Goal: Information Seeking & Learning: Learn about a topic

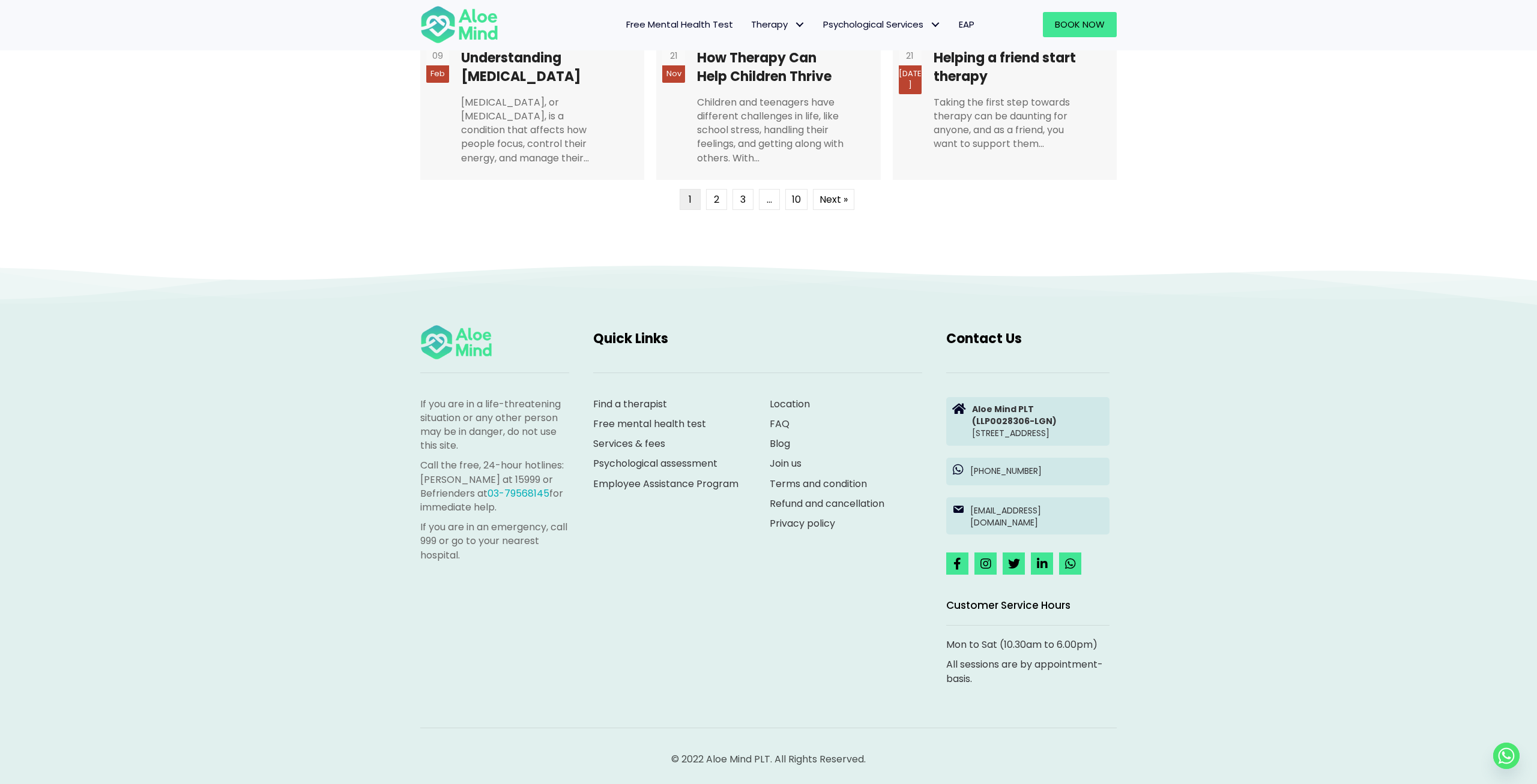
scroll to position [3055, 0]
click at [778, 54] on span "Individual therapy" at bounding box center [790, 49] width 78 height 13
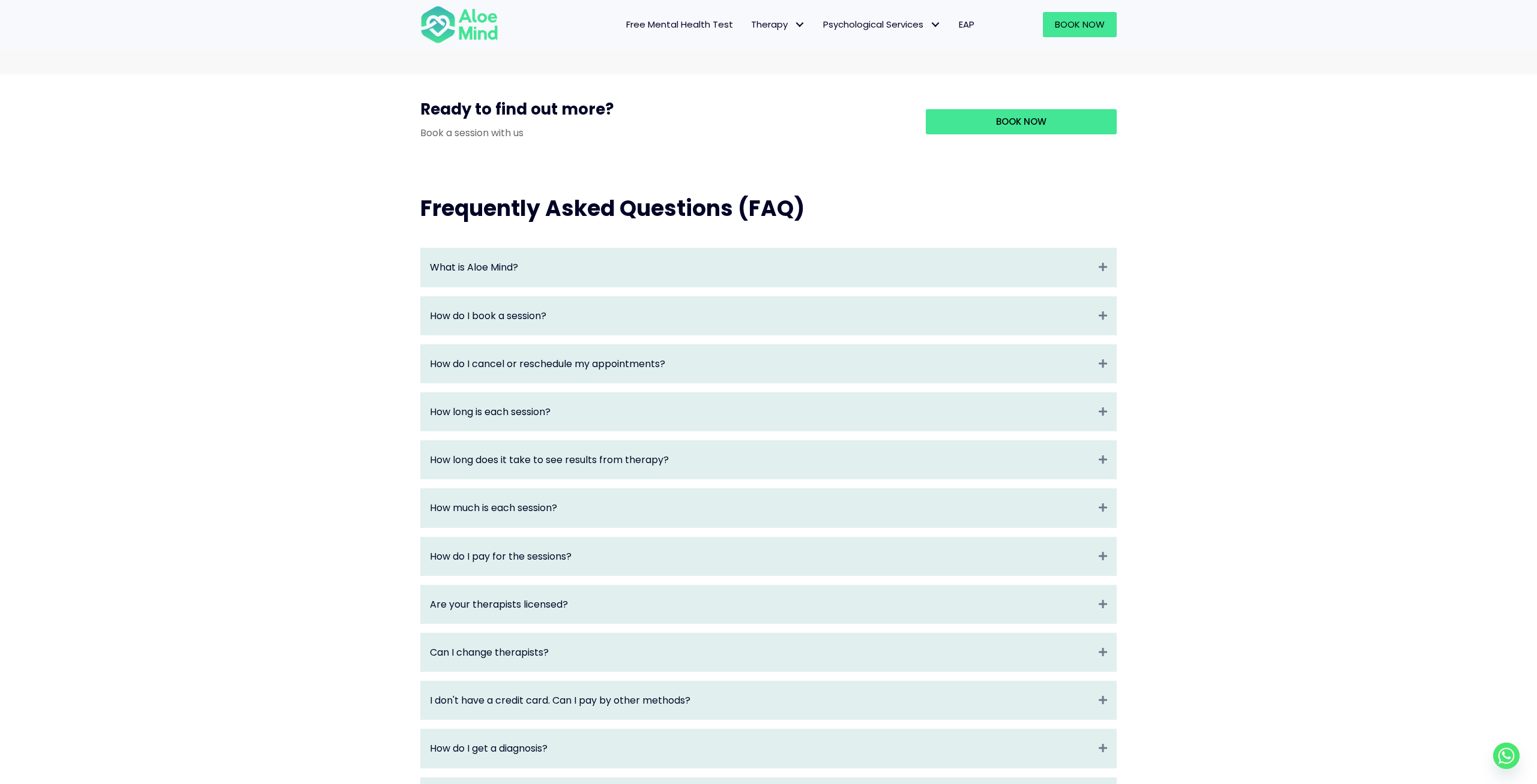
scroll to position [1123, 0]
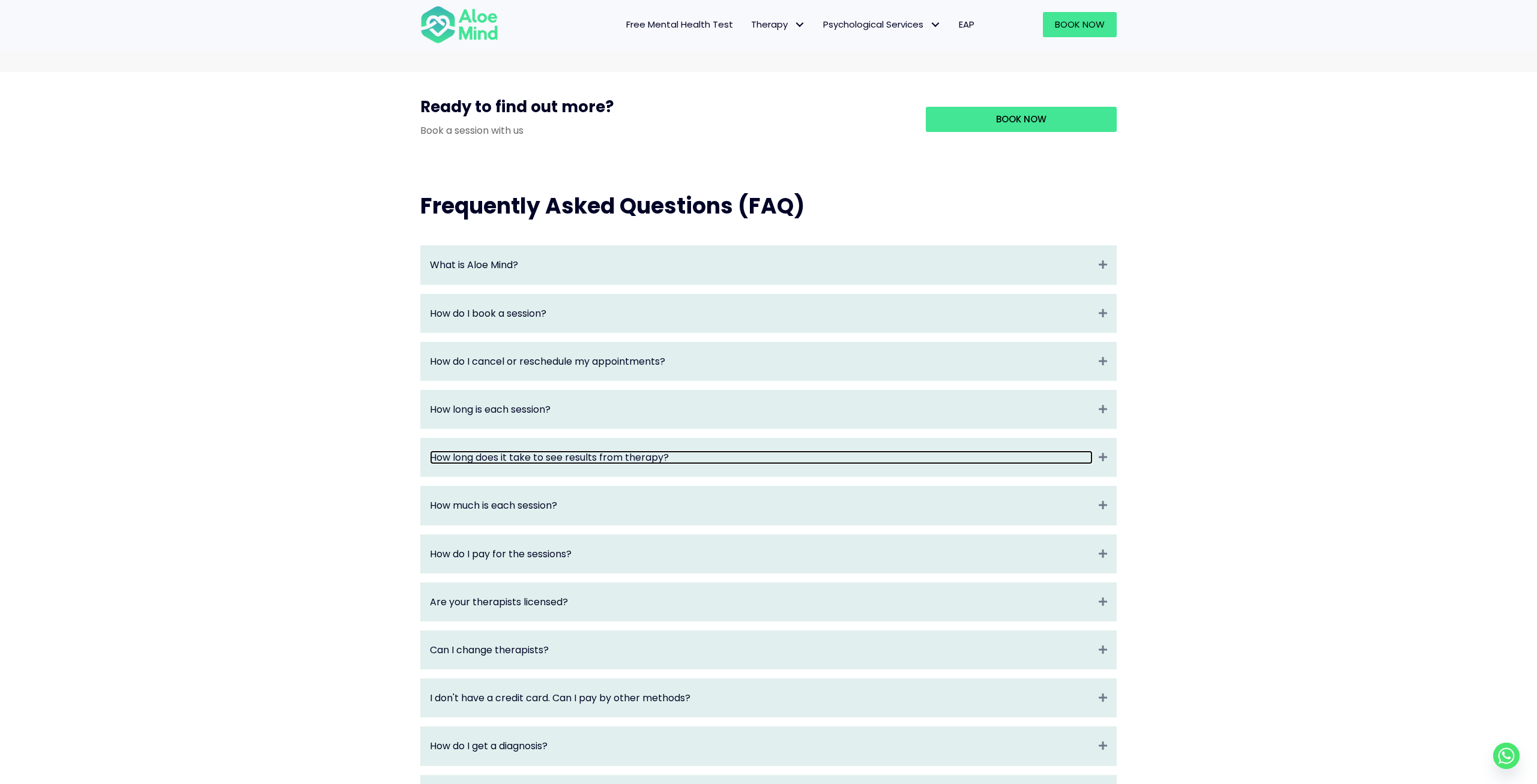
click at [719, 464] on link "How long does it take to see results from therapy?" at bounding box center [761, 458] width 663 height 14
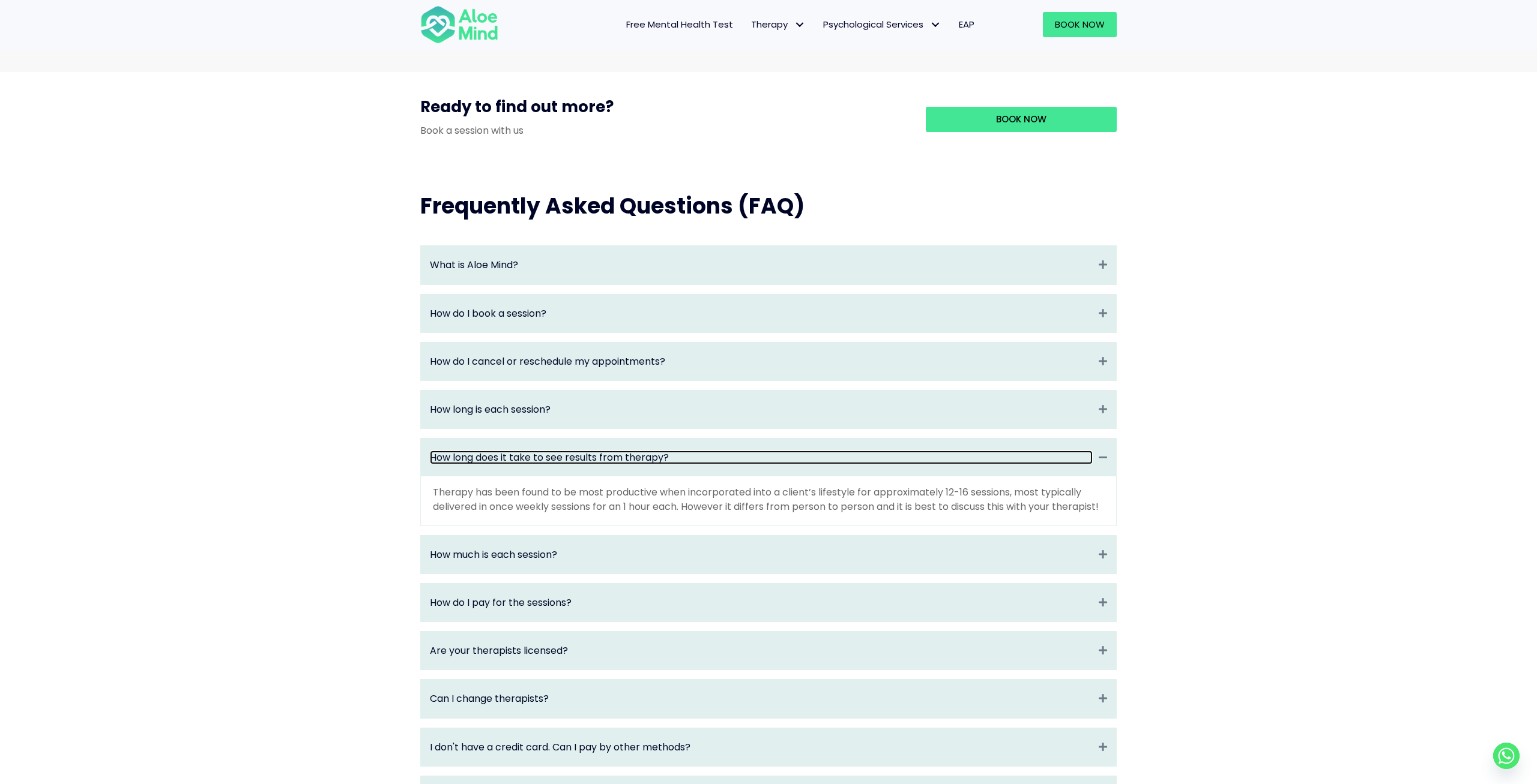
click at [719, 464] on link "How long does it take to see results from therapy?" at bounding box center [761, 458] width 663 height 14
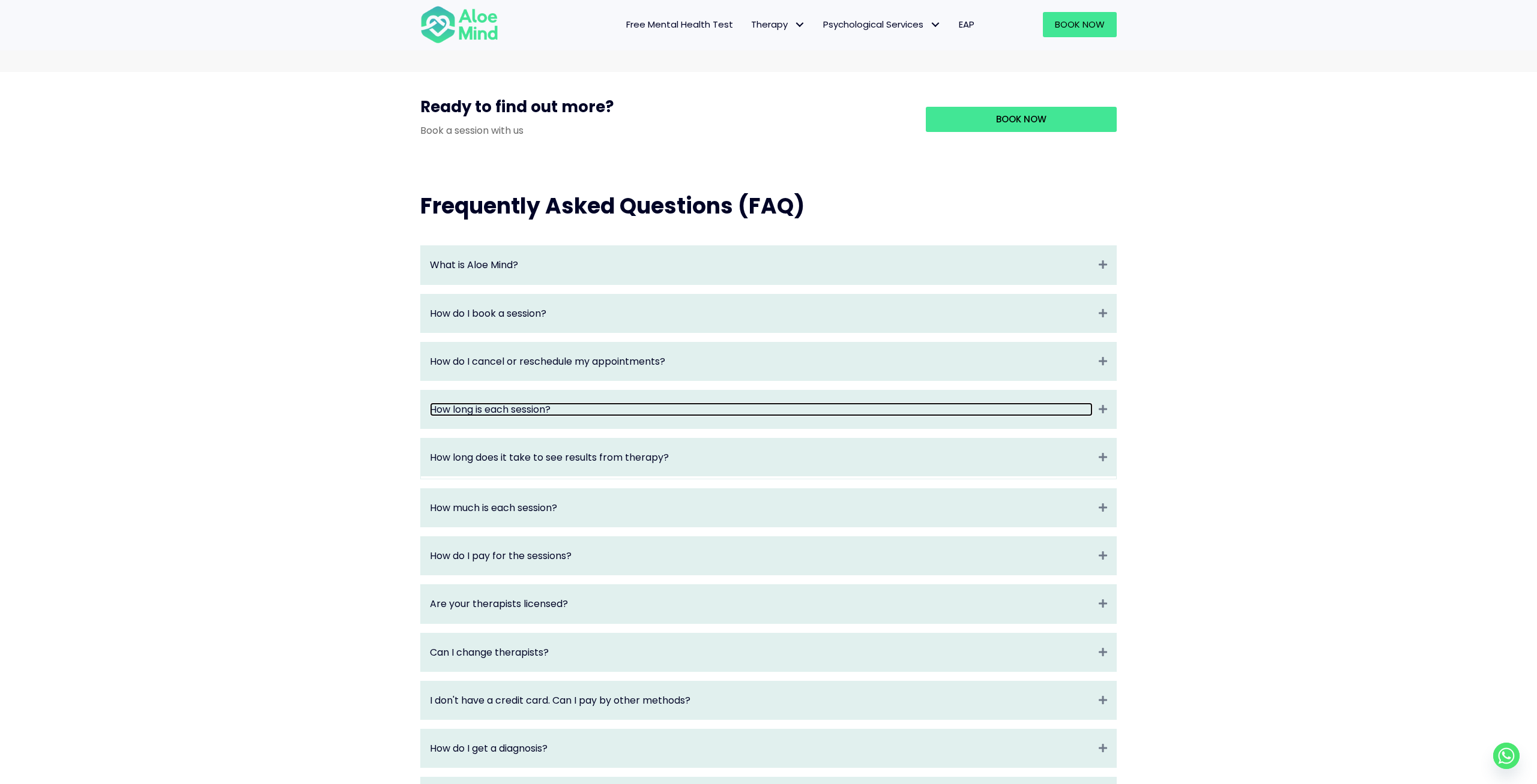
click at [729, 416] on link "How long is each session?" at bounding box center [761, 409] width 663 height 14
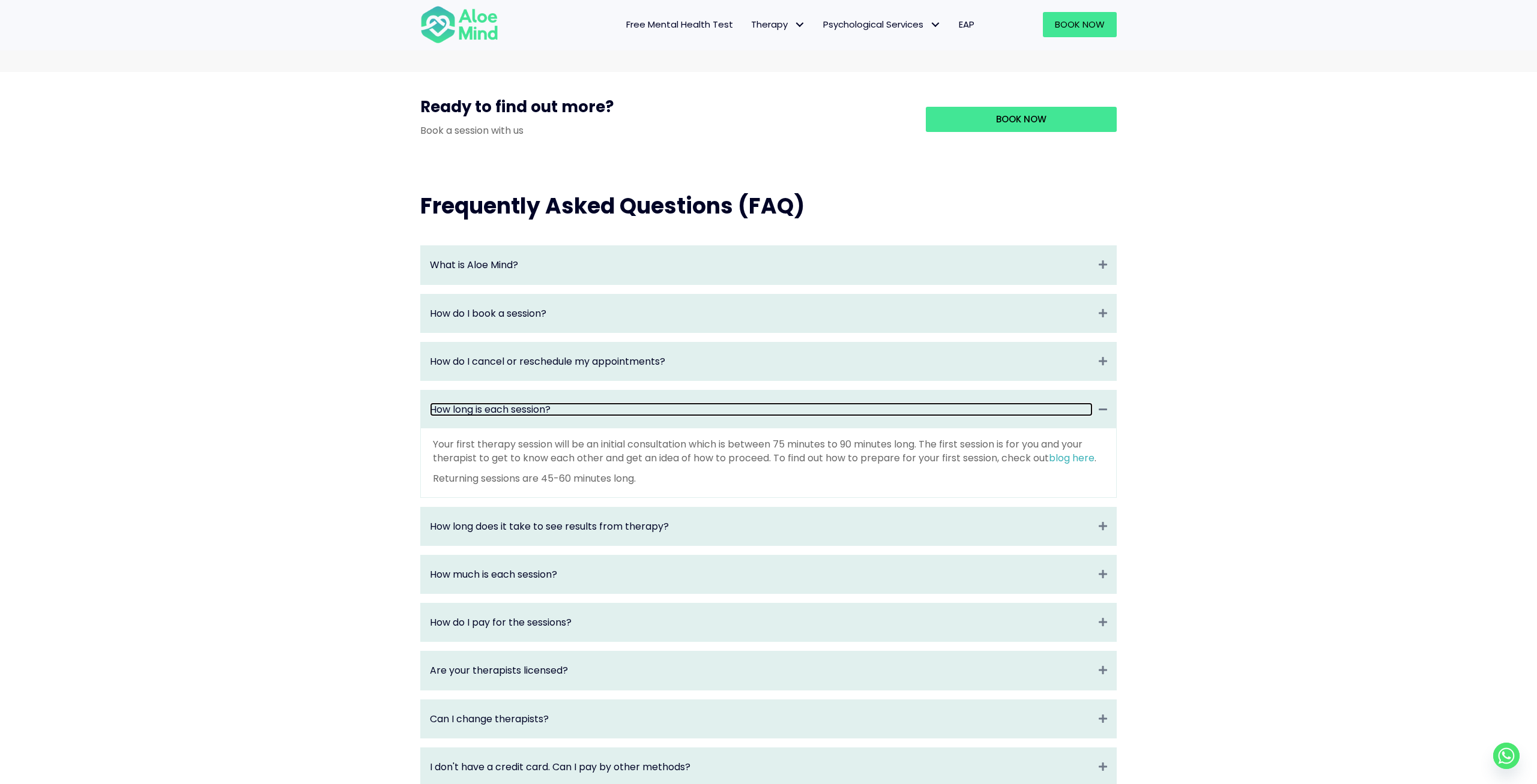
click at [729, 416] on link "How long is each session?" at bounding box center [761, 409] width 663 height 14
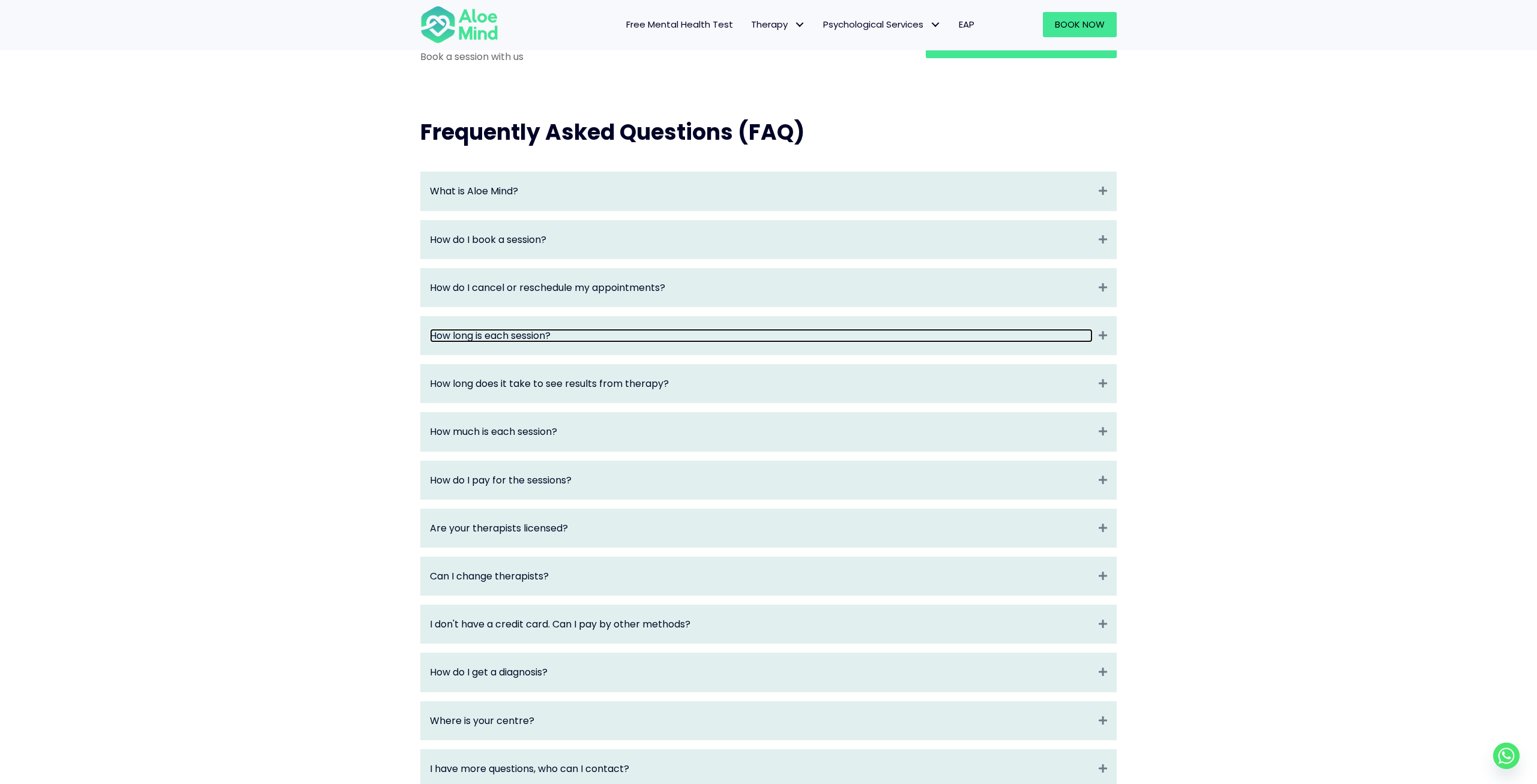
scroll to position [1311, 0]
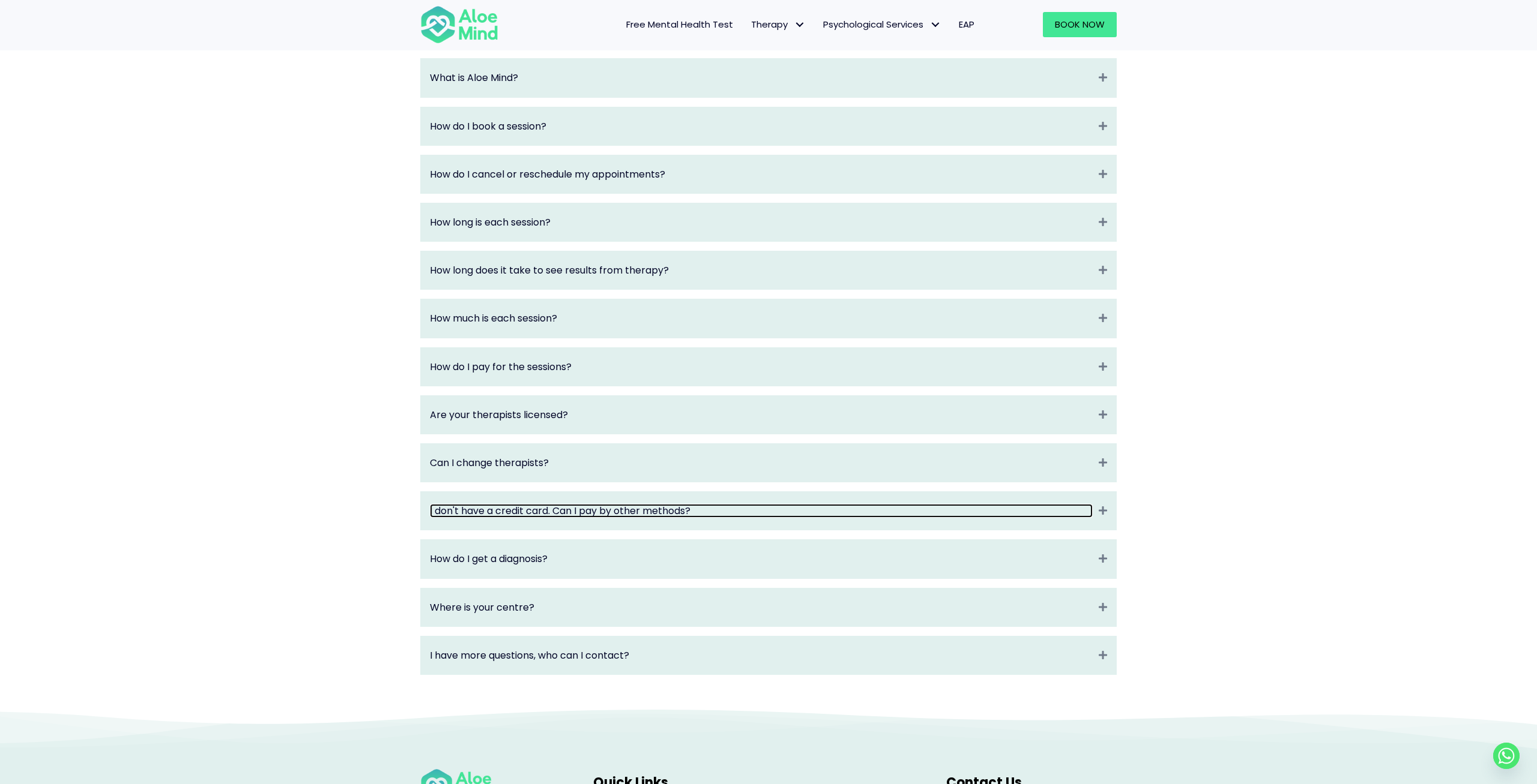
click at [670, 516] on link "I don't have a credit card. Can I pay by other methods?" at bounding box center [761, 511] width 663 height 14
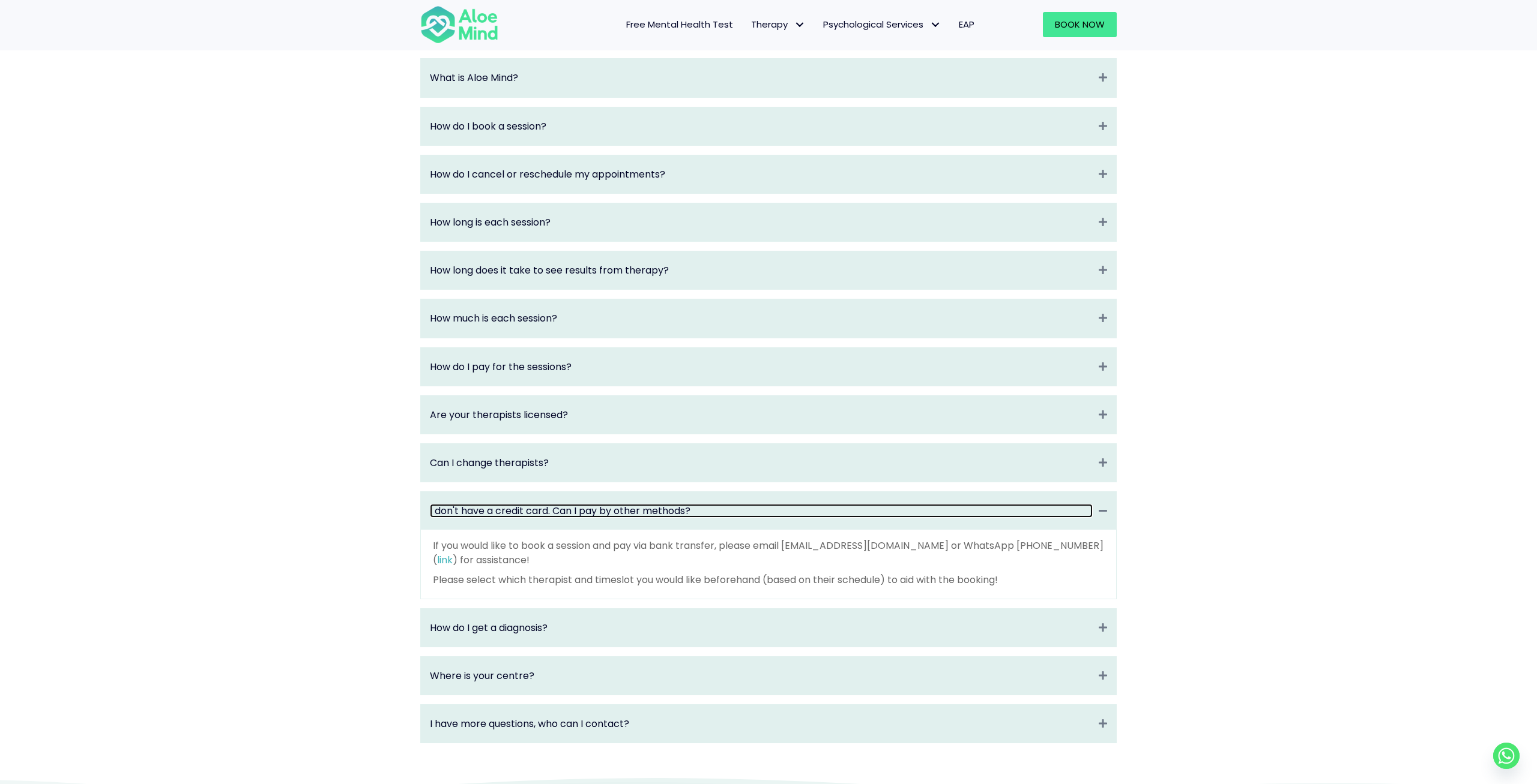
click at [670, 516] on link "I don't have a credit card. Can I pay by other methods?" at bounding box center [761, 511] width 663 height 14
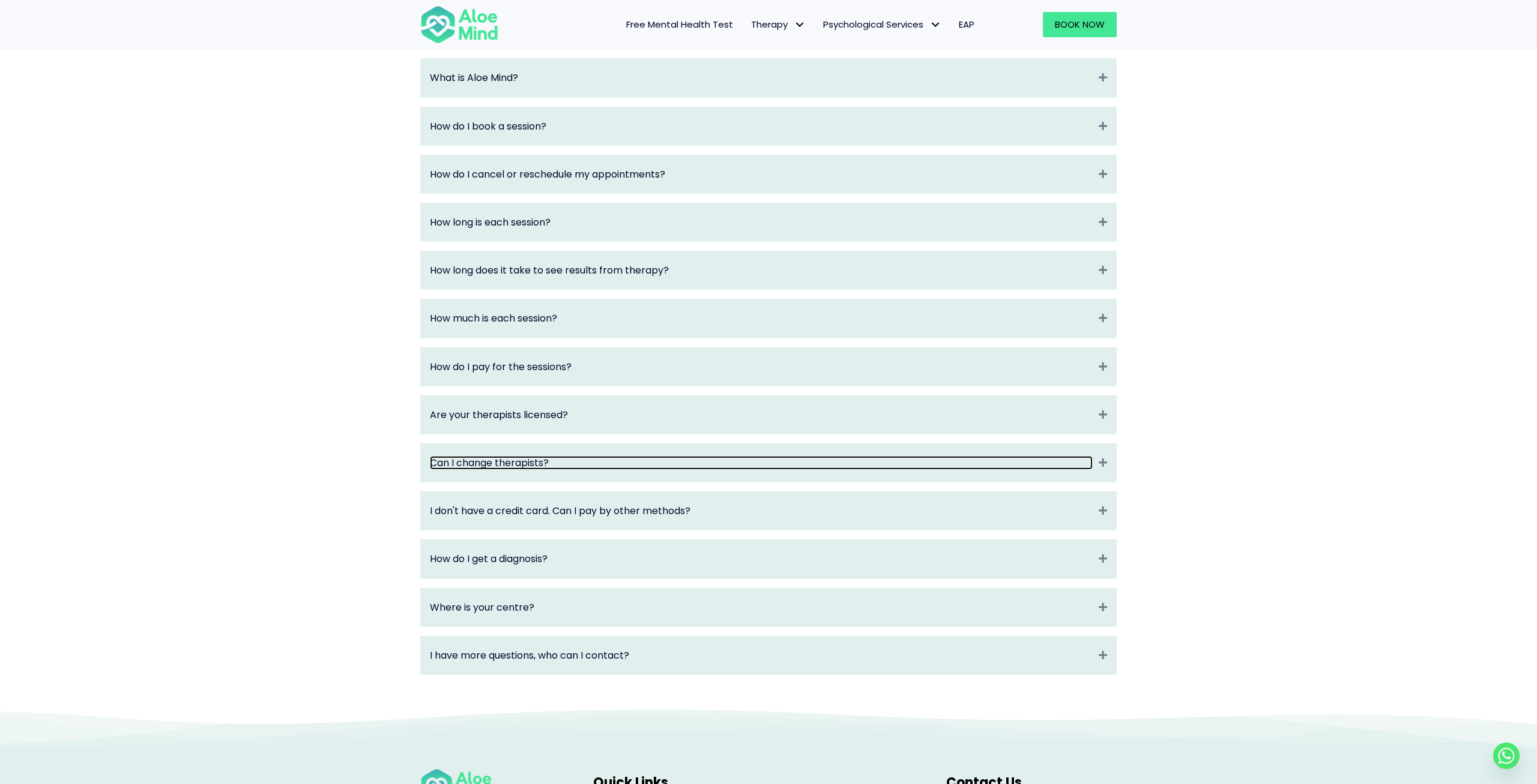
click at [658, 470] on link "Can I change therapists?" at bounding box center [761, 463] width 663 height 14
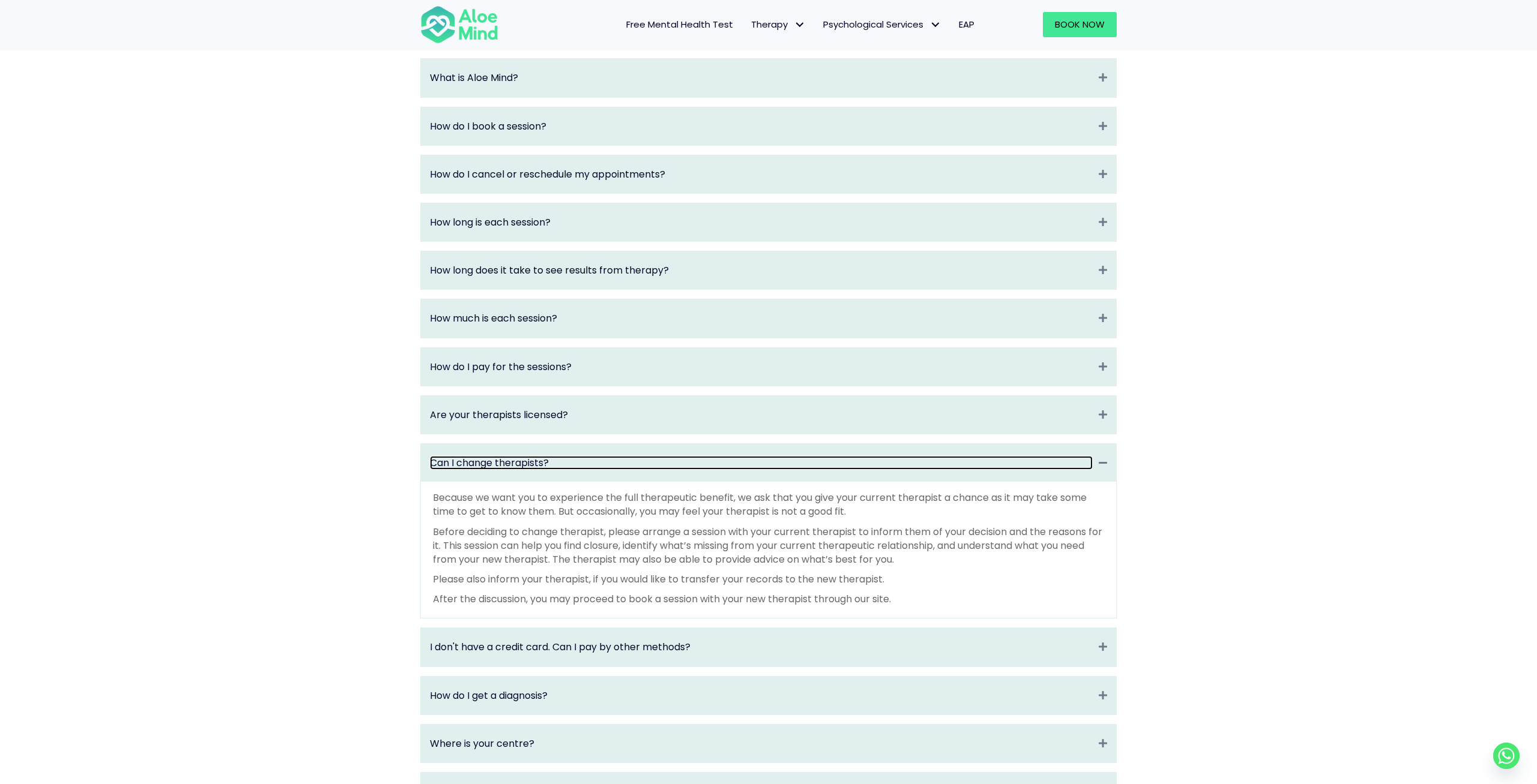
click at [658, 470] on link "Can I change therapists?" at bounding box center [761, 463] width 663 height 14
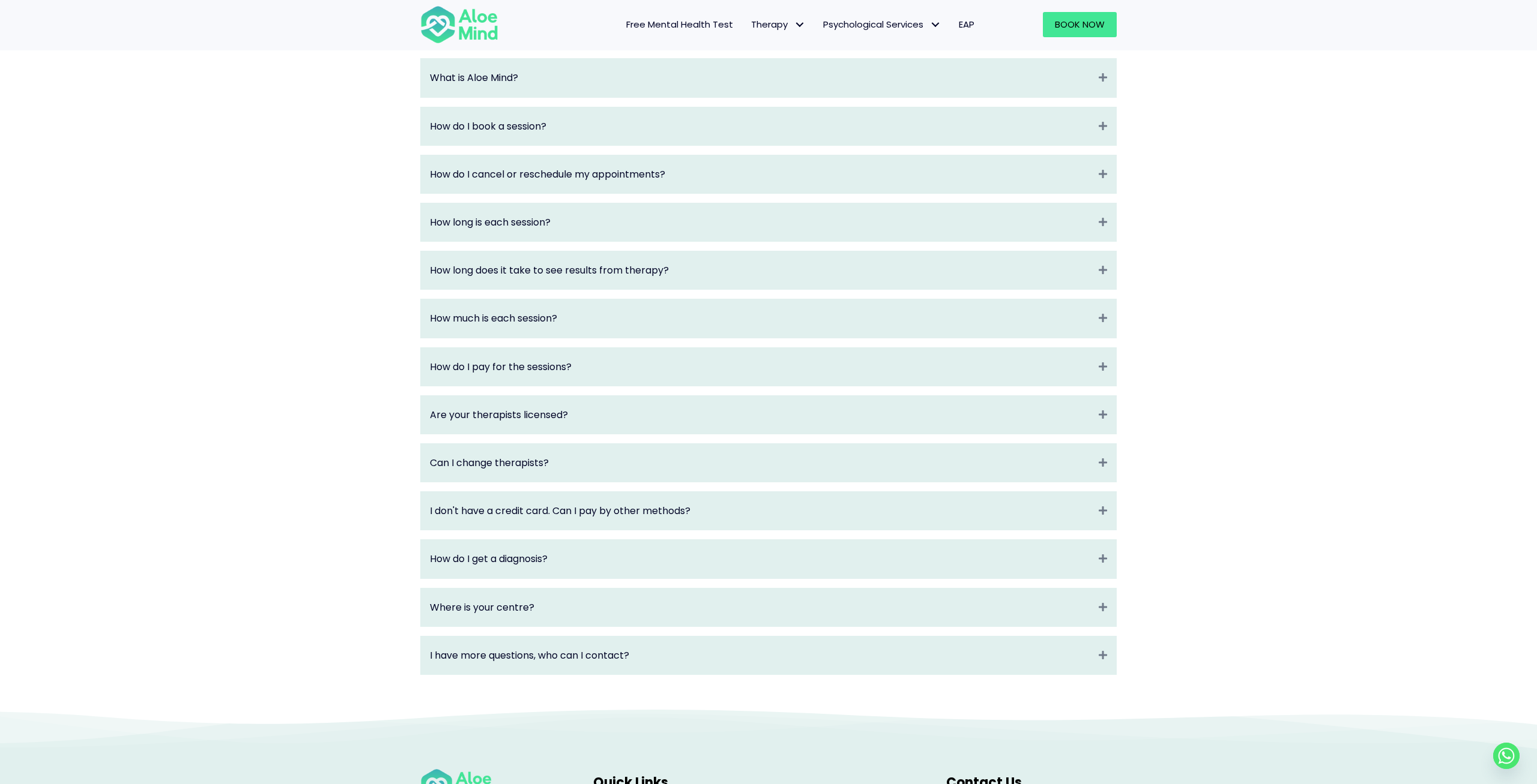
click at [624, 431] on div "Are your therapists licensed? Expand" at bounding box center [768, 415] width 695 height 38
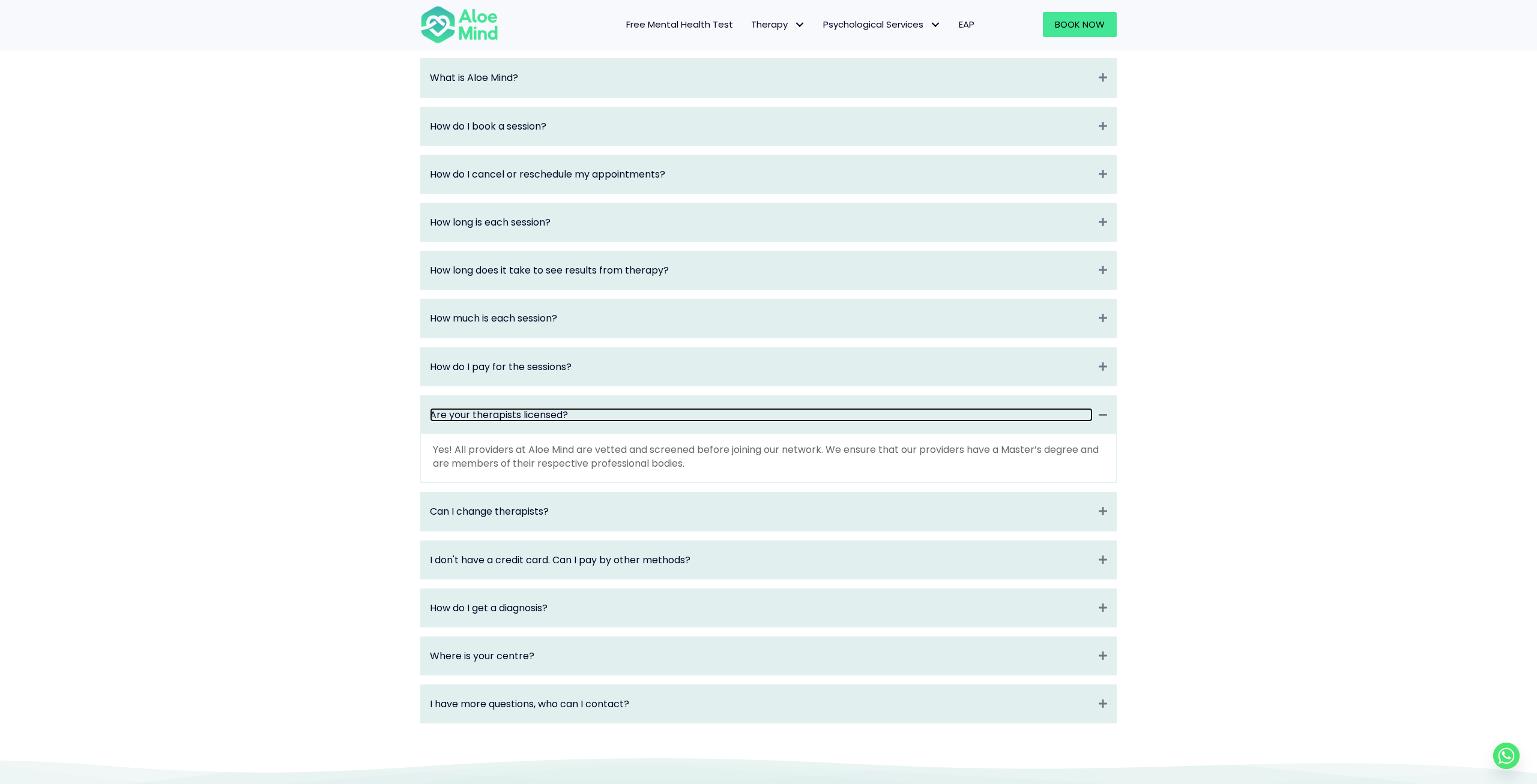
click at [623, 422] on link "Are your therapists licensed?" at bounding box center [761, 415] width 663 height 14
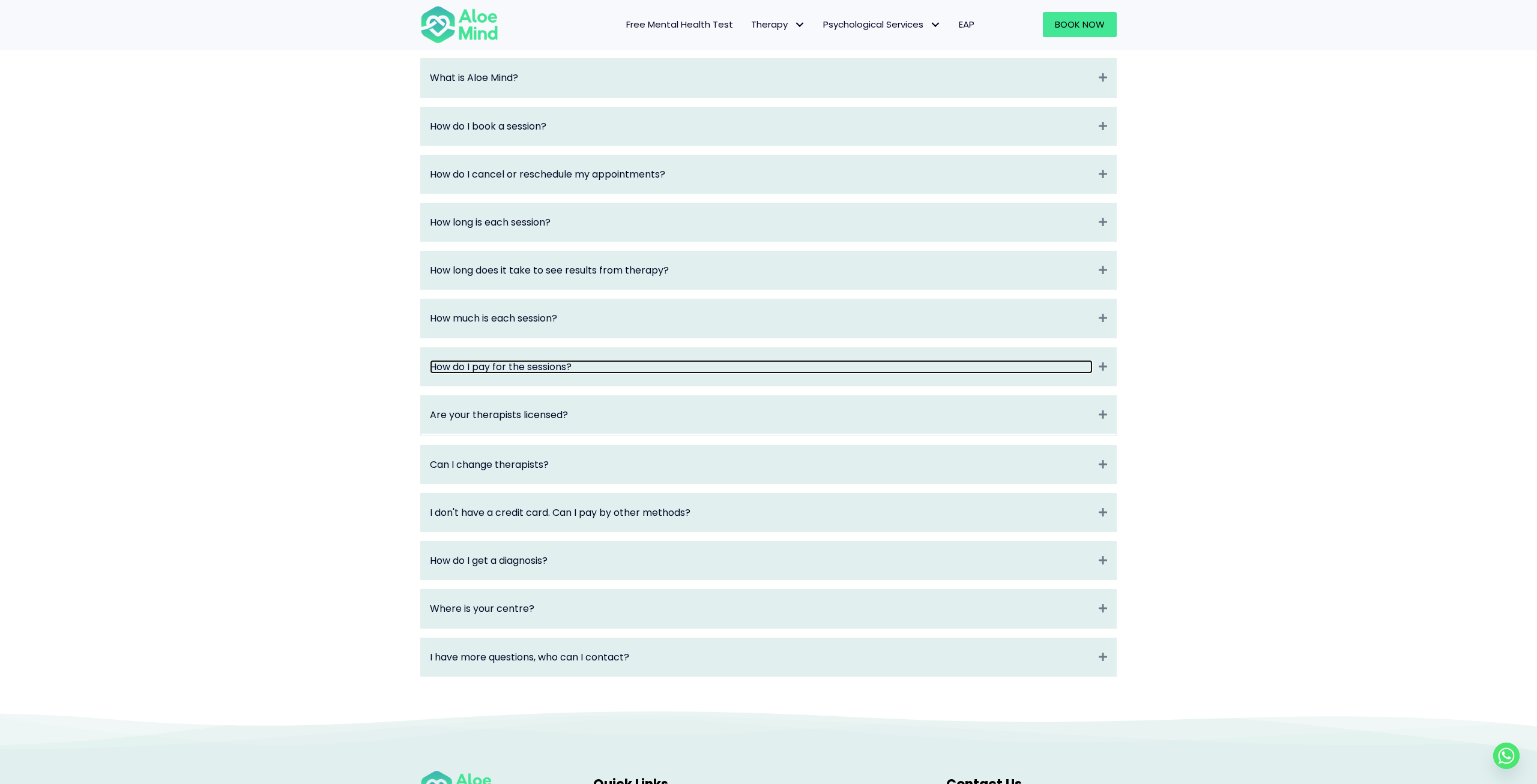
click at [623, 374] on link "How do I pay for the sessions?" at bounding box center [761, 367] width 663 height 14
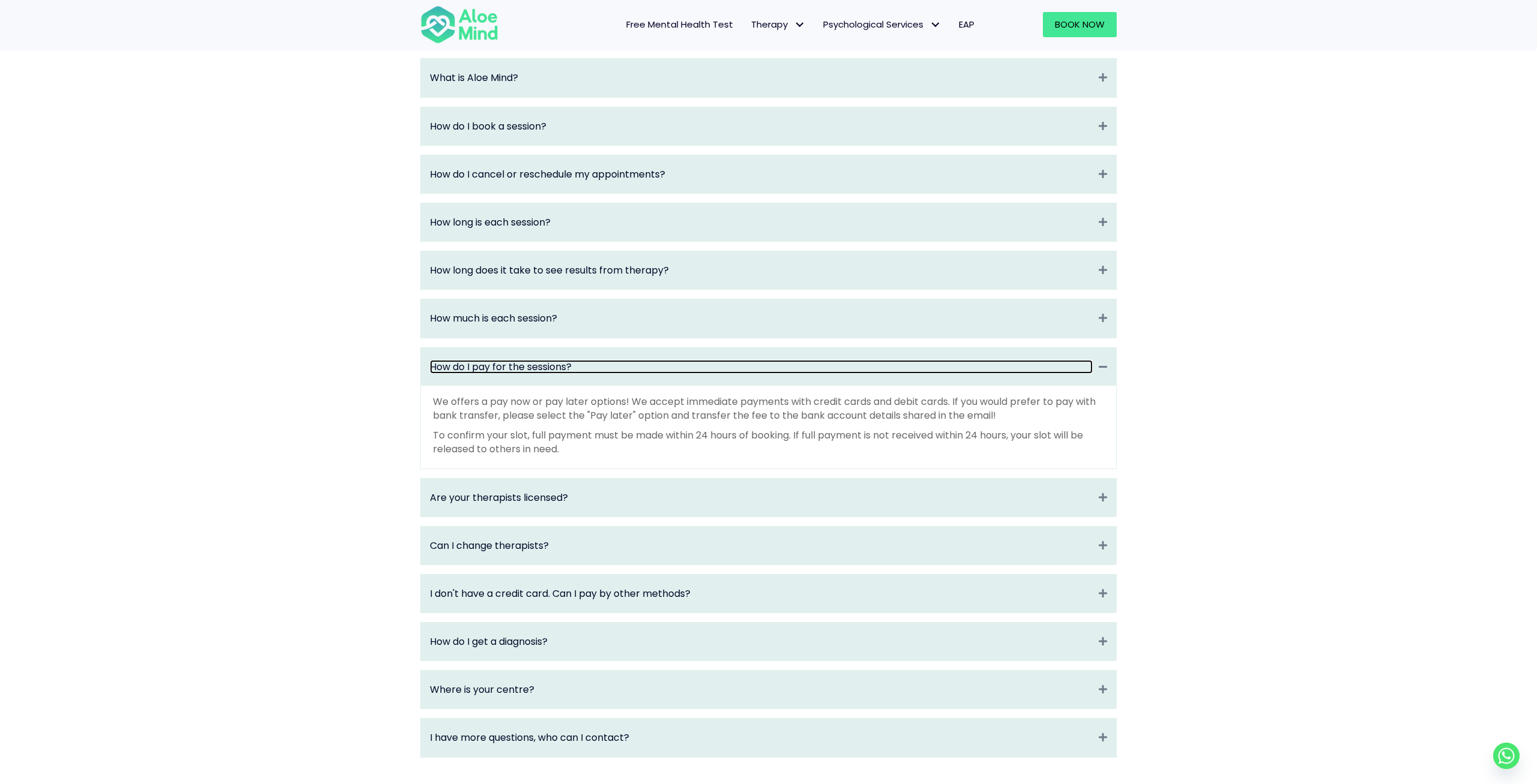
click at [623, 374] on link "How do I pay for the sessions?" at bounding box center [761, 367] width 663 height 14
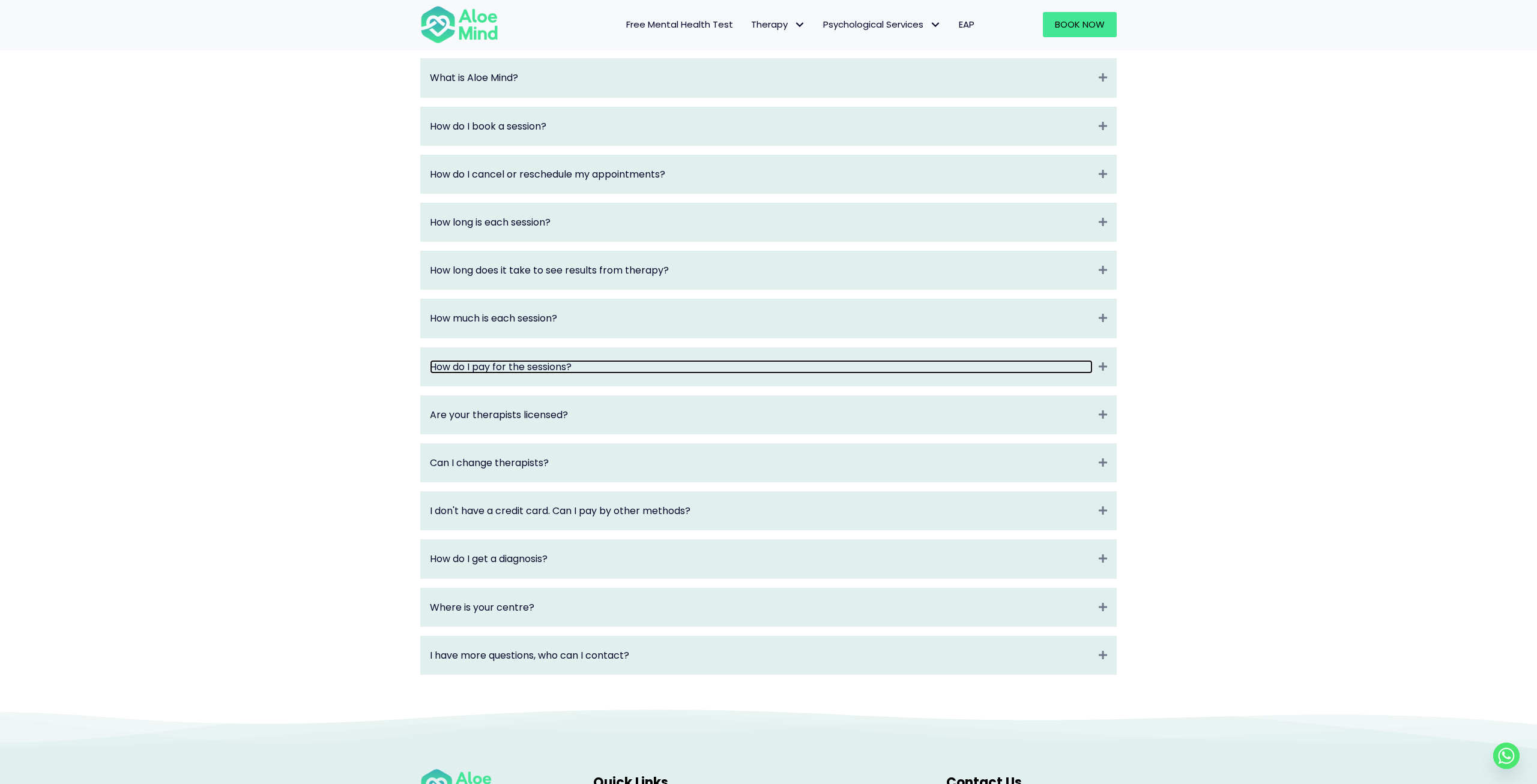
scroll to position [1373, 0]
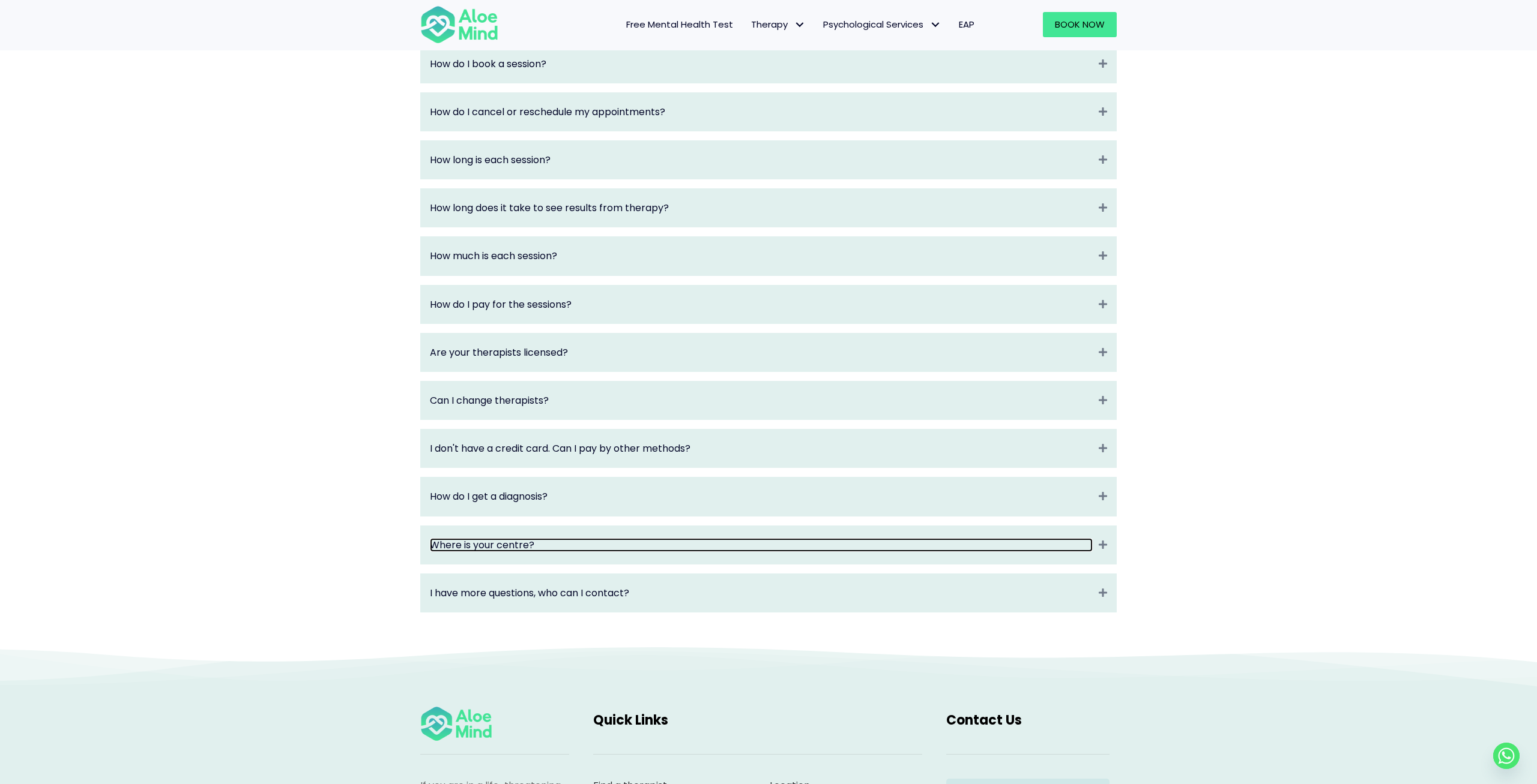
click at [540, 552] on link "Where is your centre?" at bounding box center [761, 545] width 663 height 14
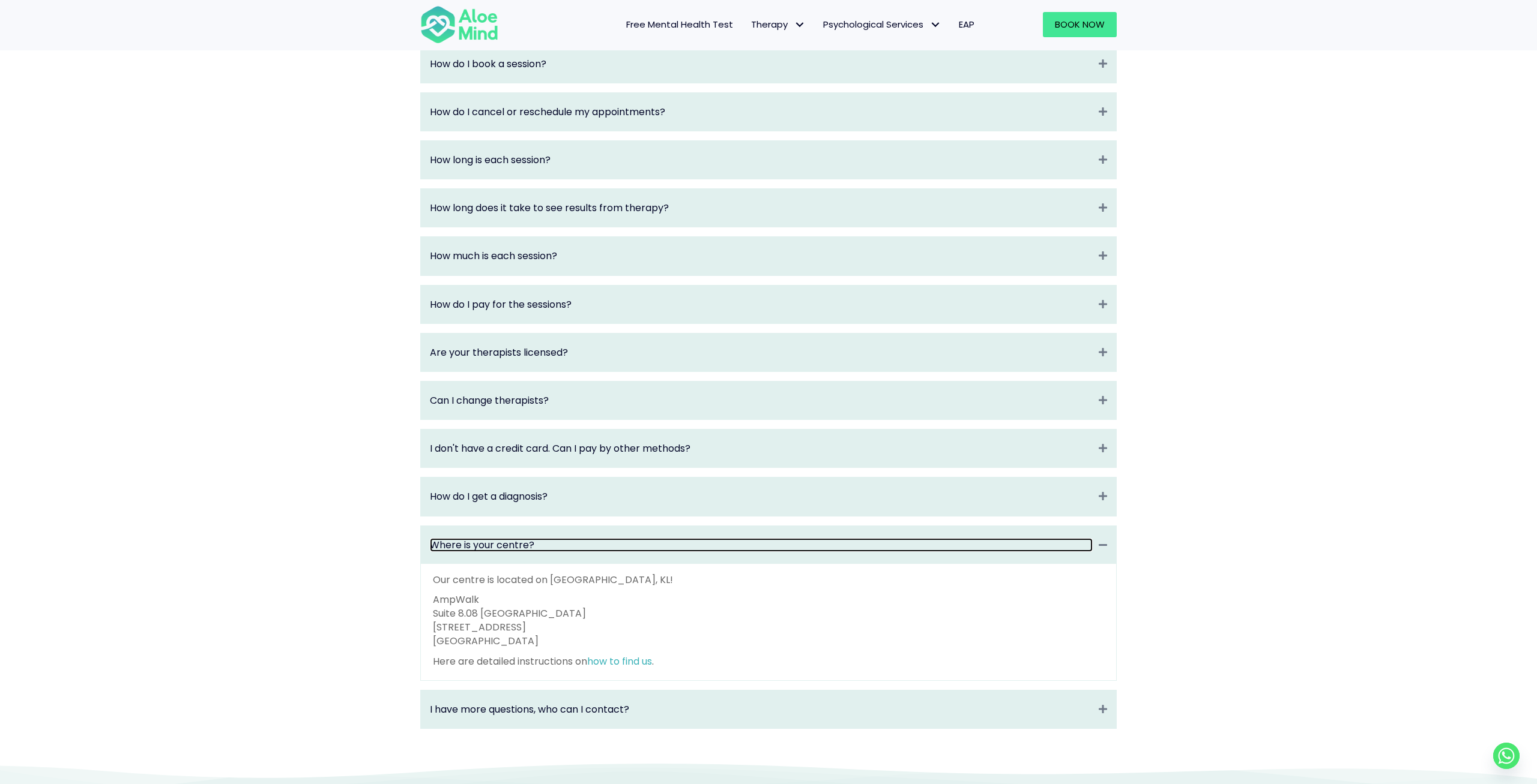
click at [540, 552] on link "Where is your centre?" at bounding box center [761, 545] width 663 height 14
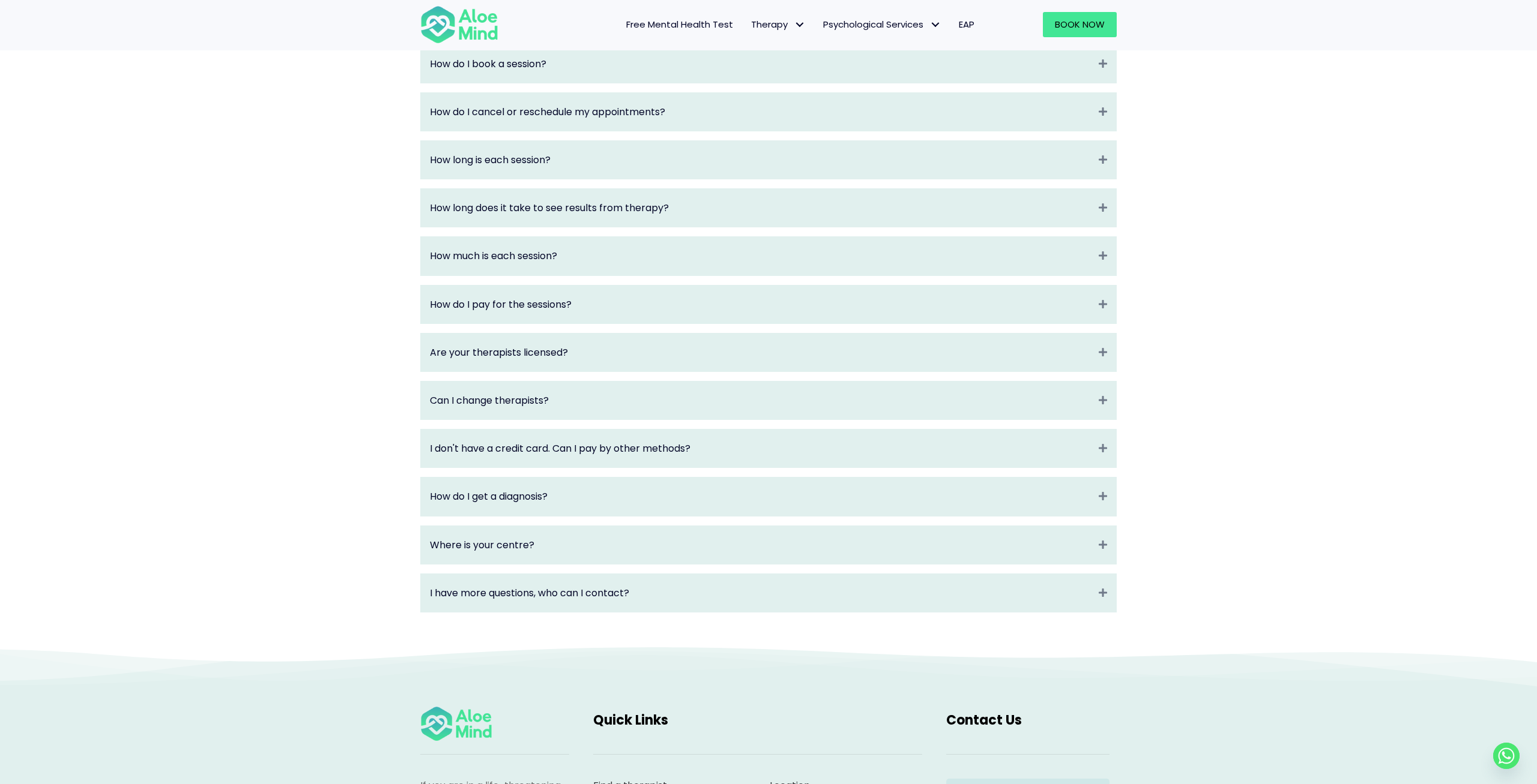
click at [542, 592] on div "I have more questions, who can I contact? Expand" at bounding box center [768, 593] width 695 height 38
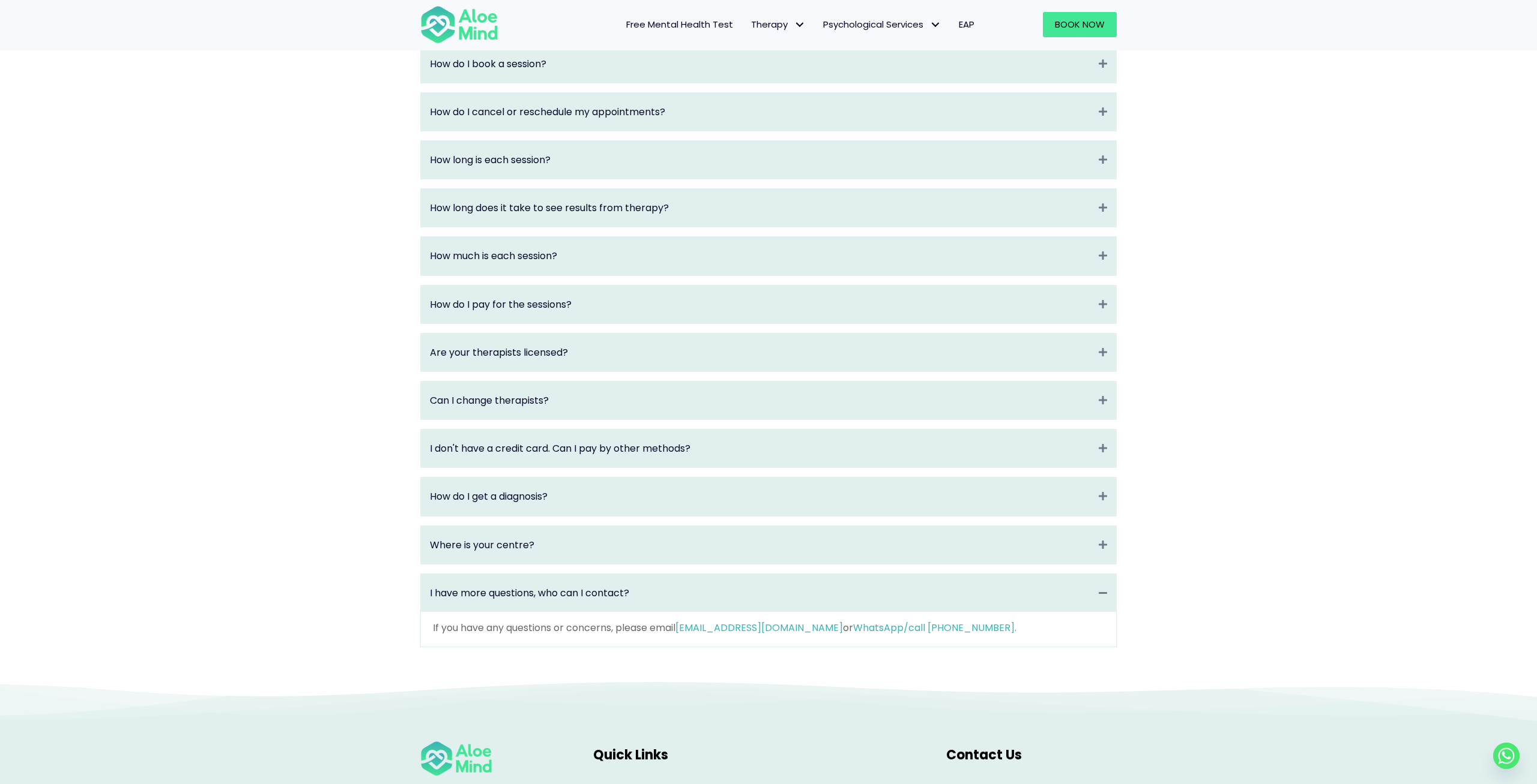
click at [542, 592] on div "I have more questions, who can I contact? Collapse" at bounding box center [768, 593] width 695 height 38
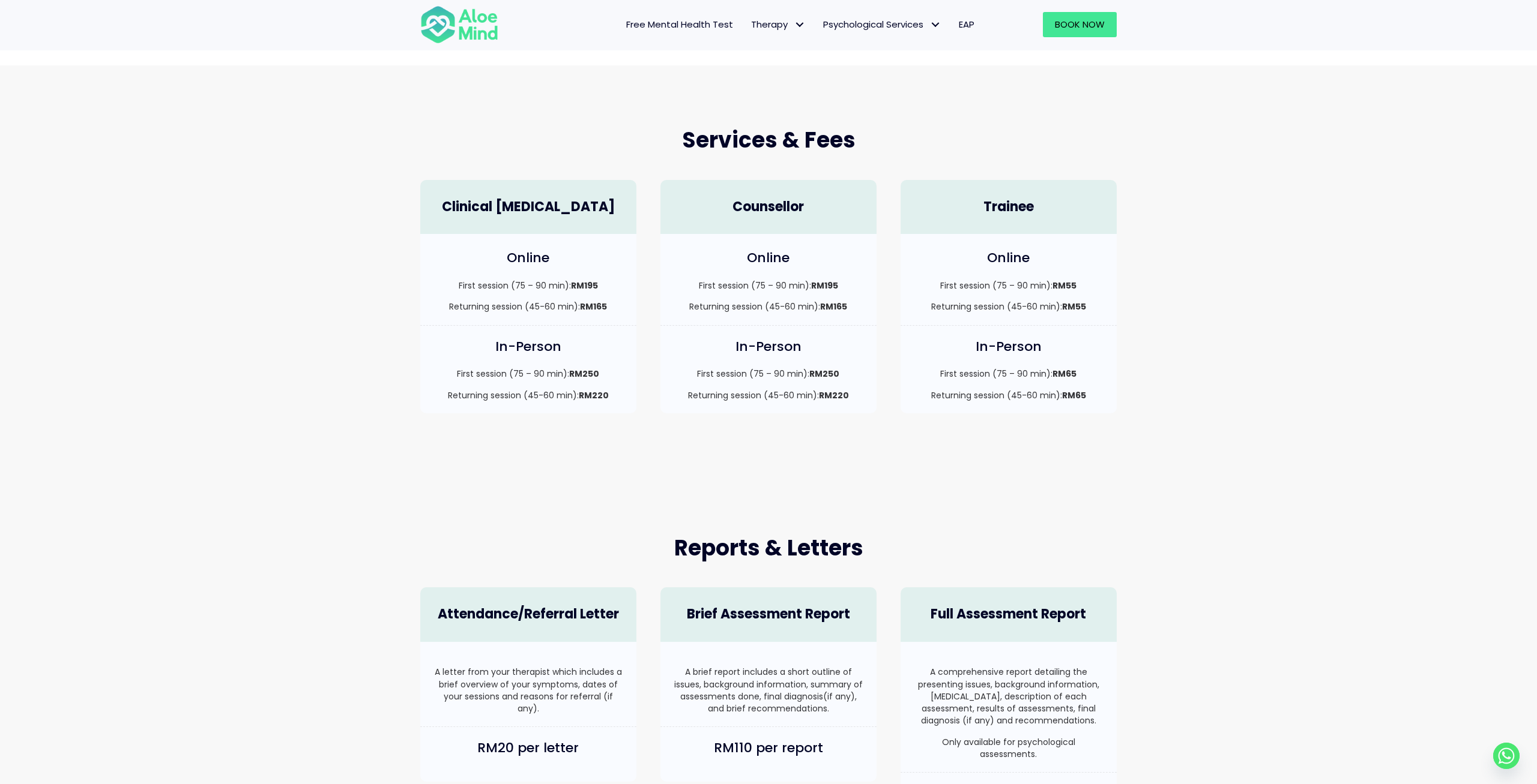
scroll to position [0, 0]
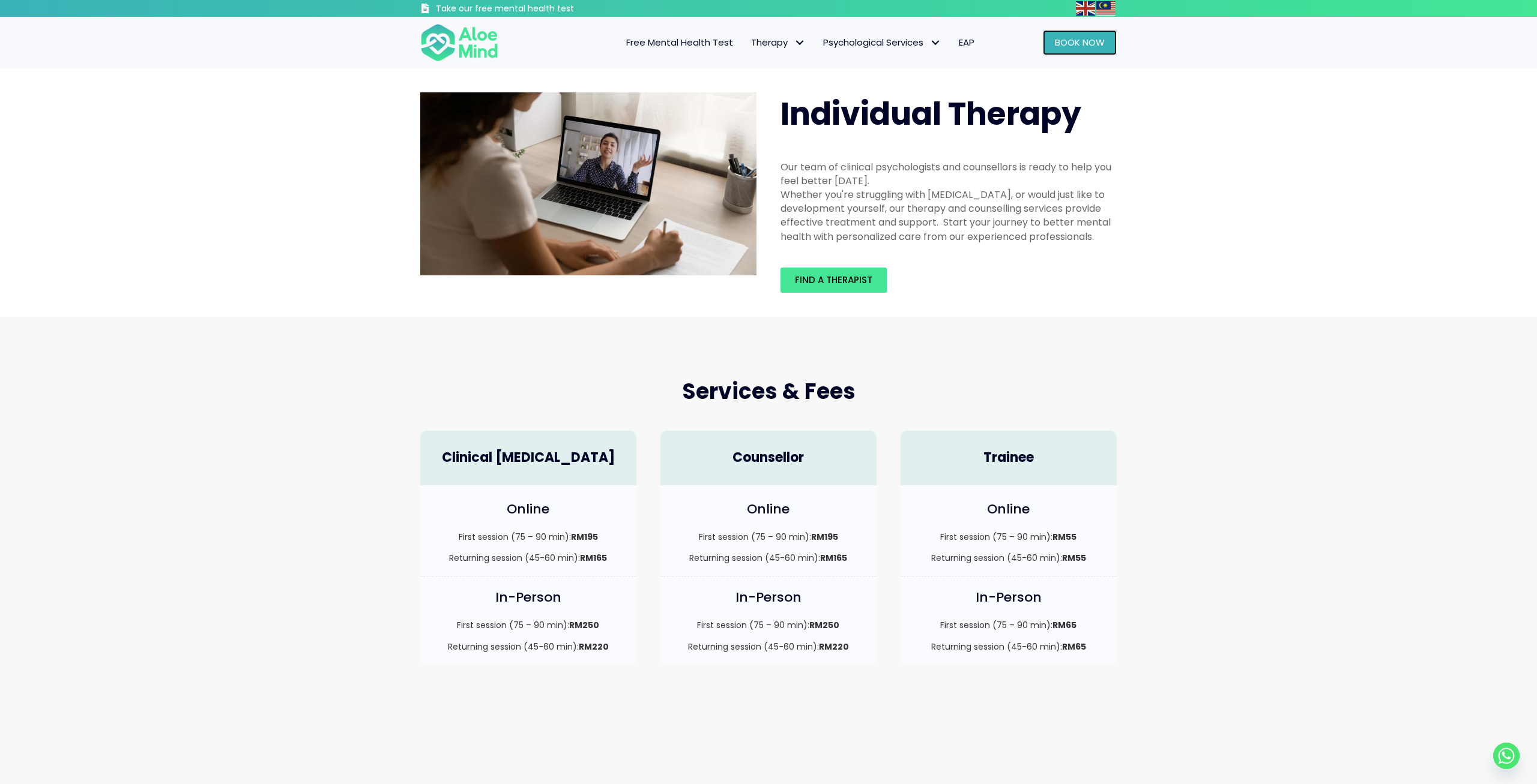
click at [1050, 54] on link "Book Now" at bounding box center [1080, 42] width 74 height 25
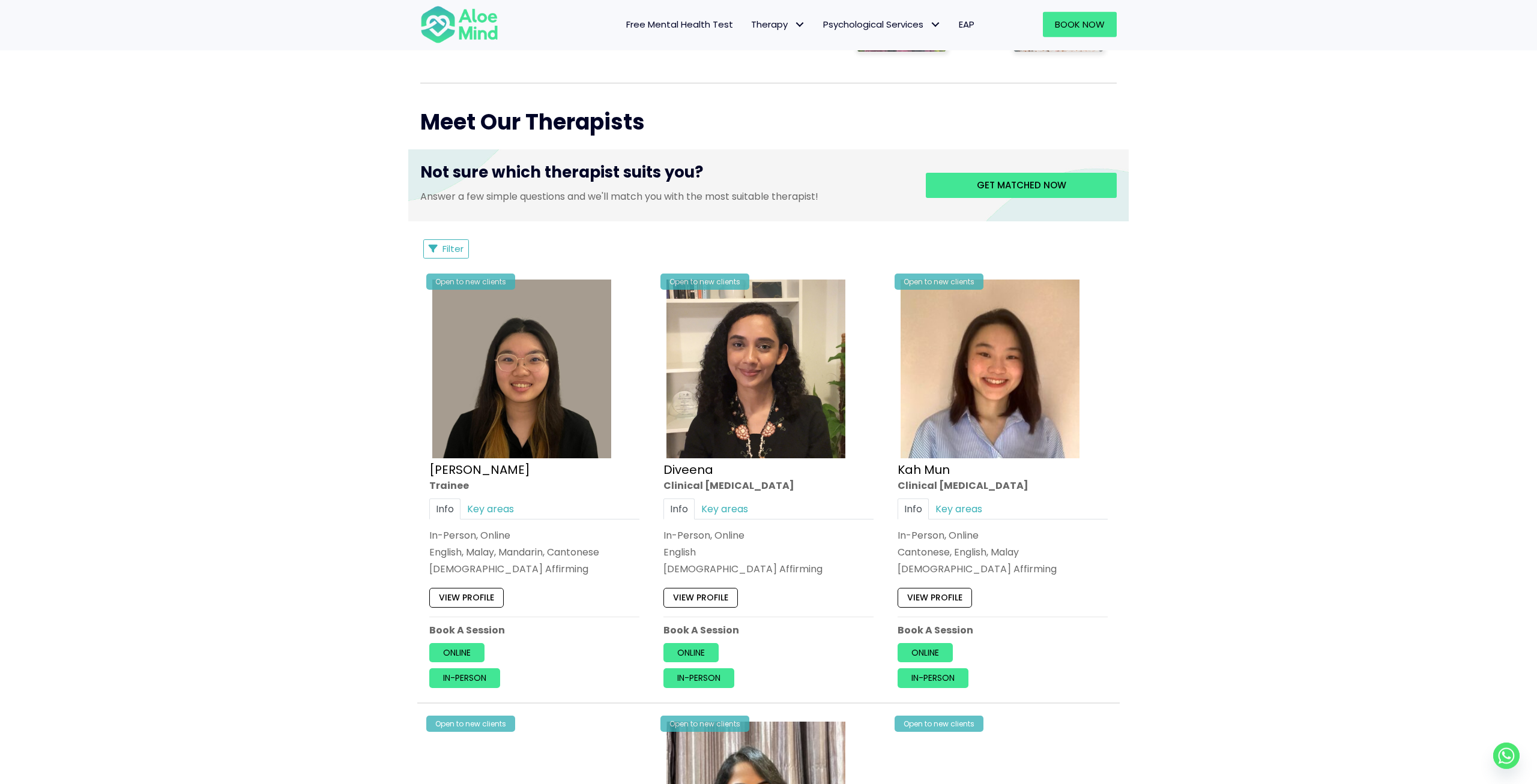
scroll to position [437, 0]
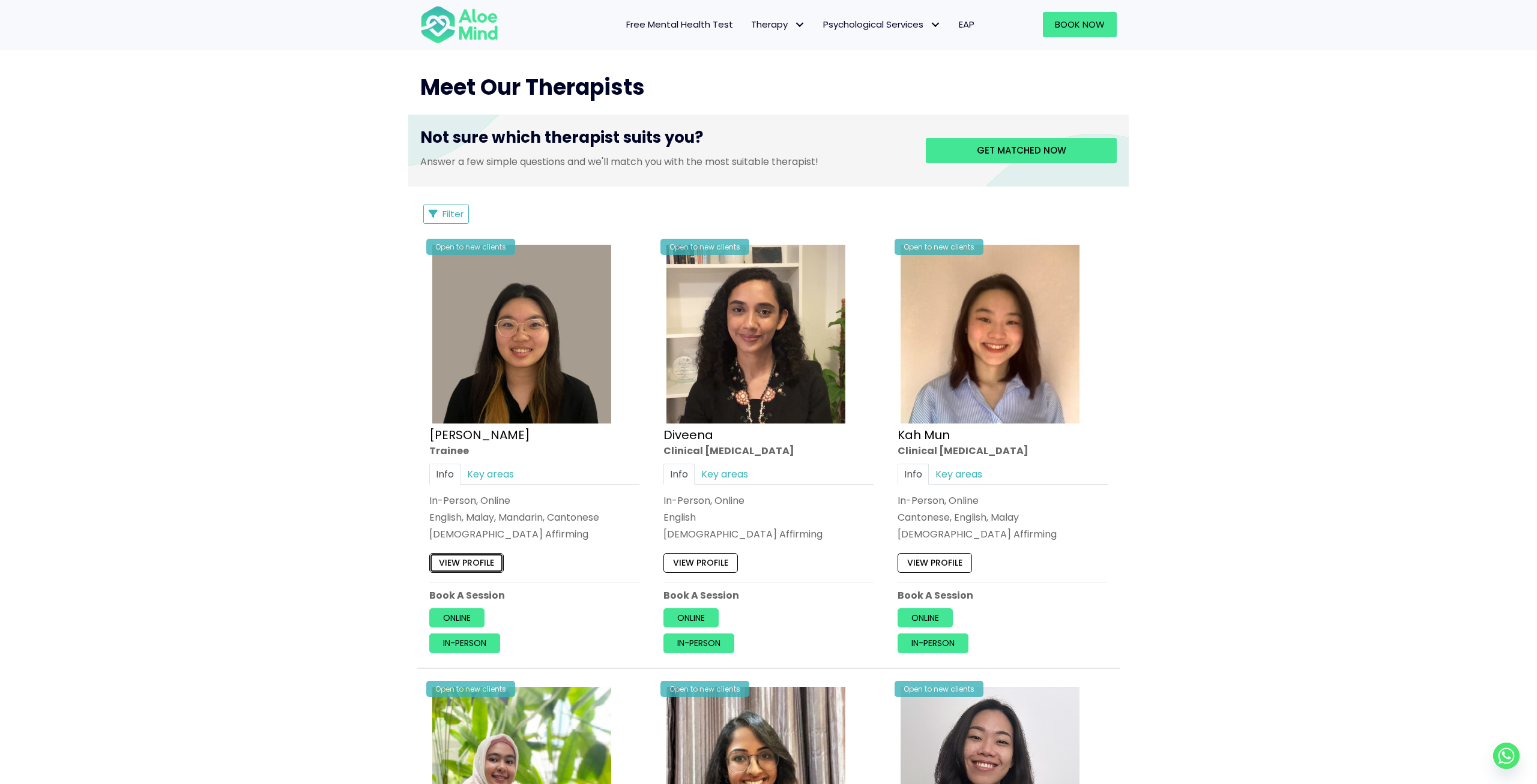
click at [479, 567] on link "View profile" at bounding box center [466, 562] width 75 height 19
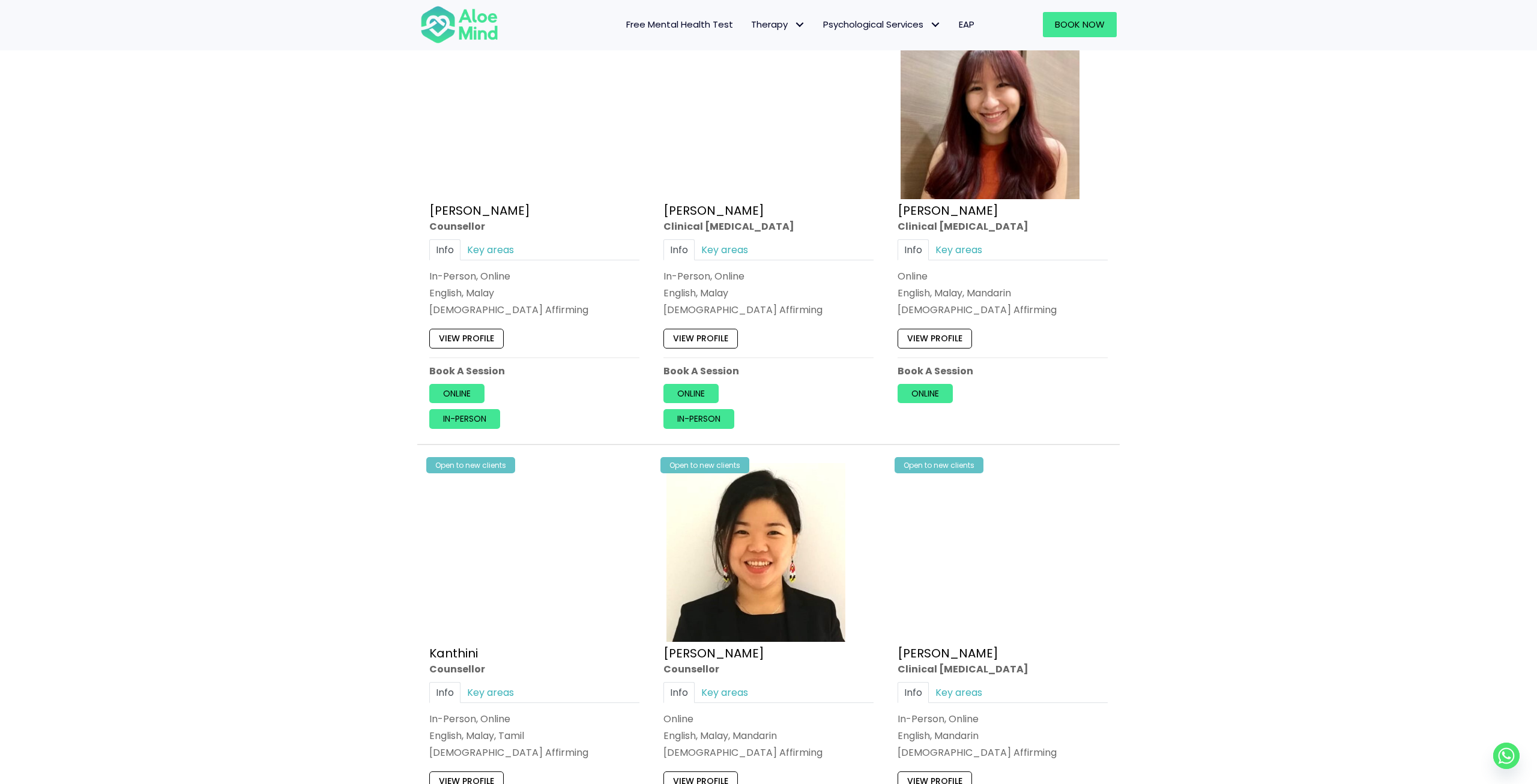
scroll to position [1747, 0]
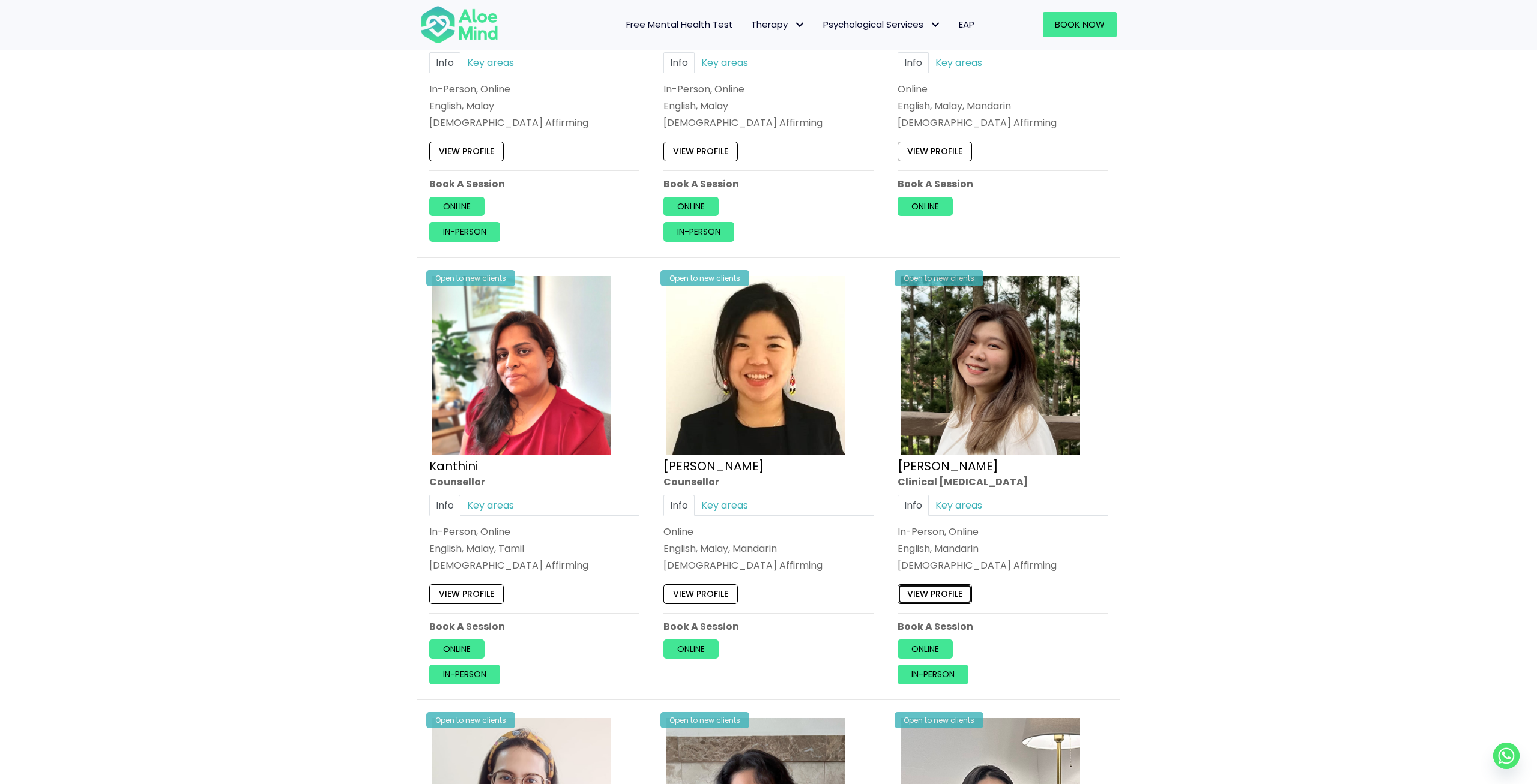
click at [925, 590] on link "View profile" at bounding box center [934, 593] width 75 height 19
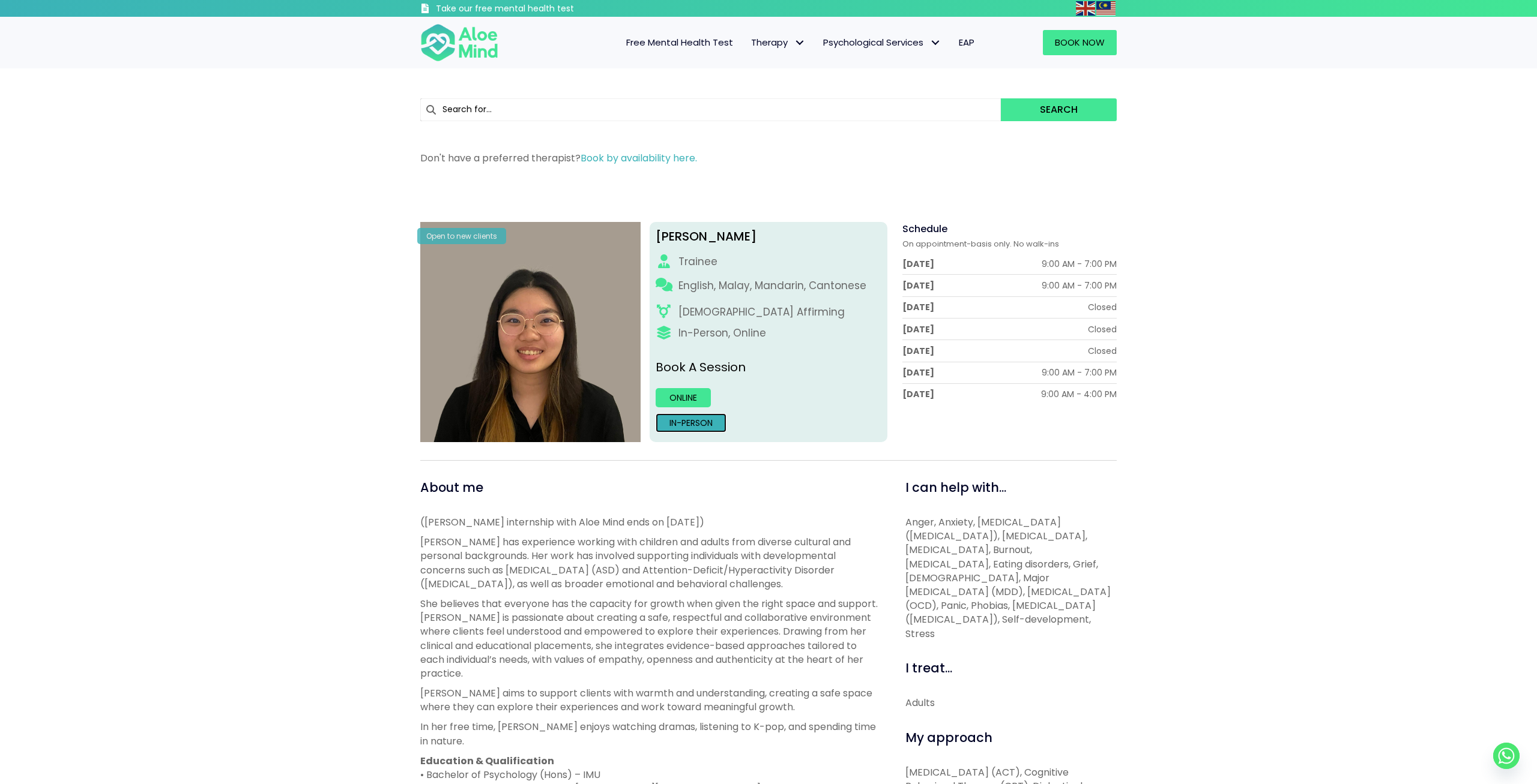
click at [692, 428] on link "In-person" at bounding box center [691, 422] width 71 height 19
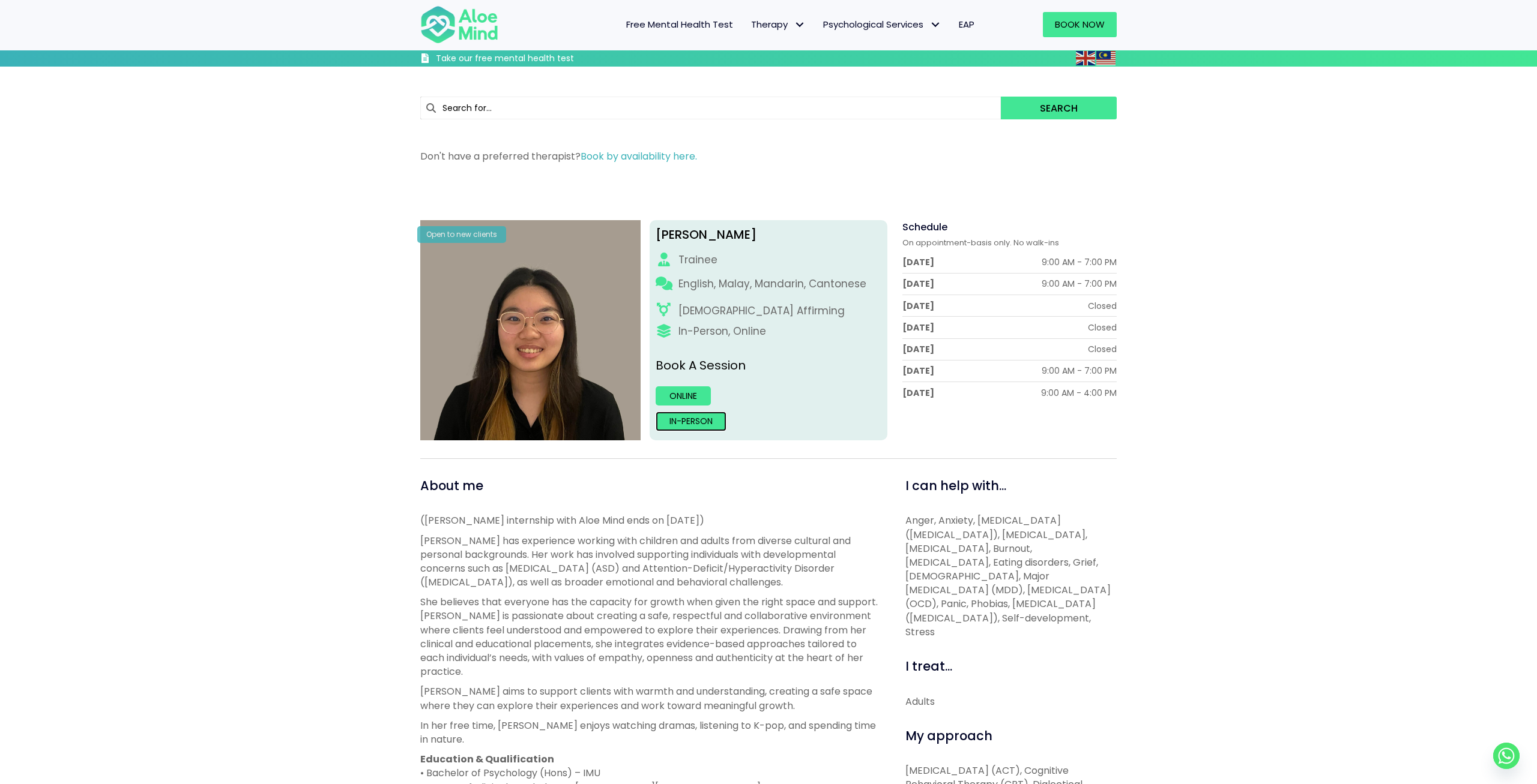
scroll to position [187, 0]
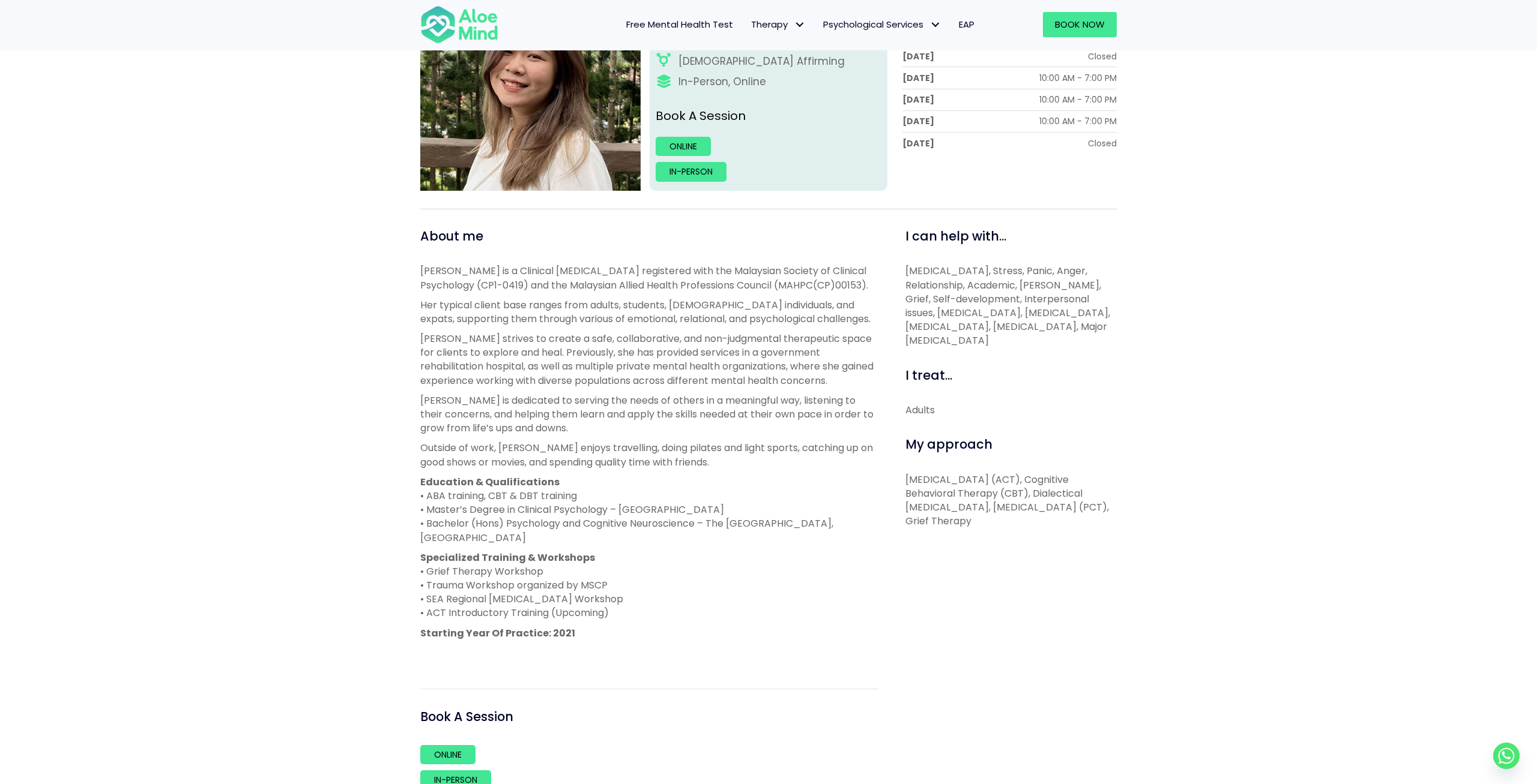
scroll to position [312, 0]
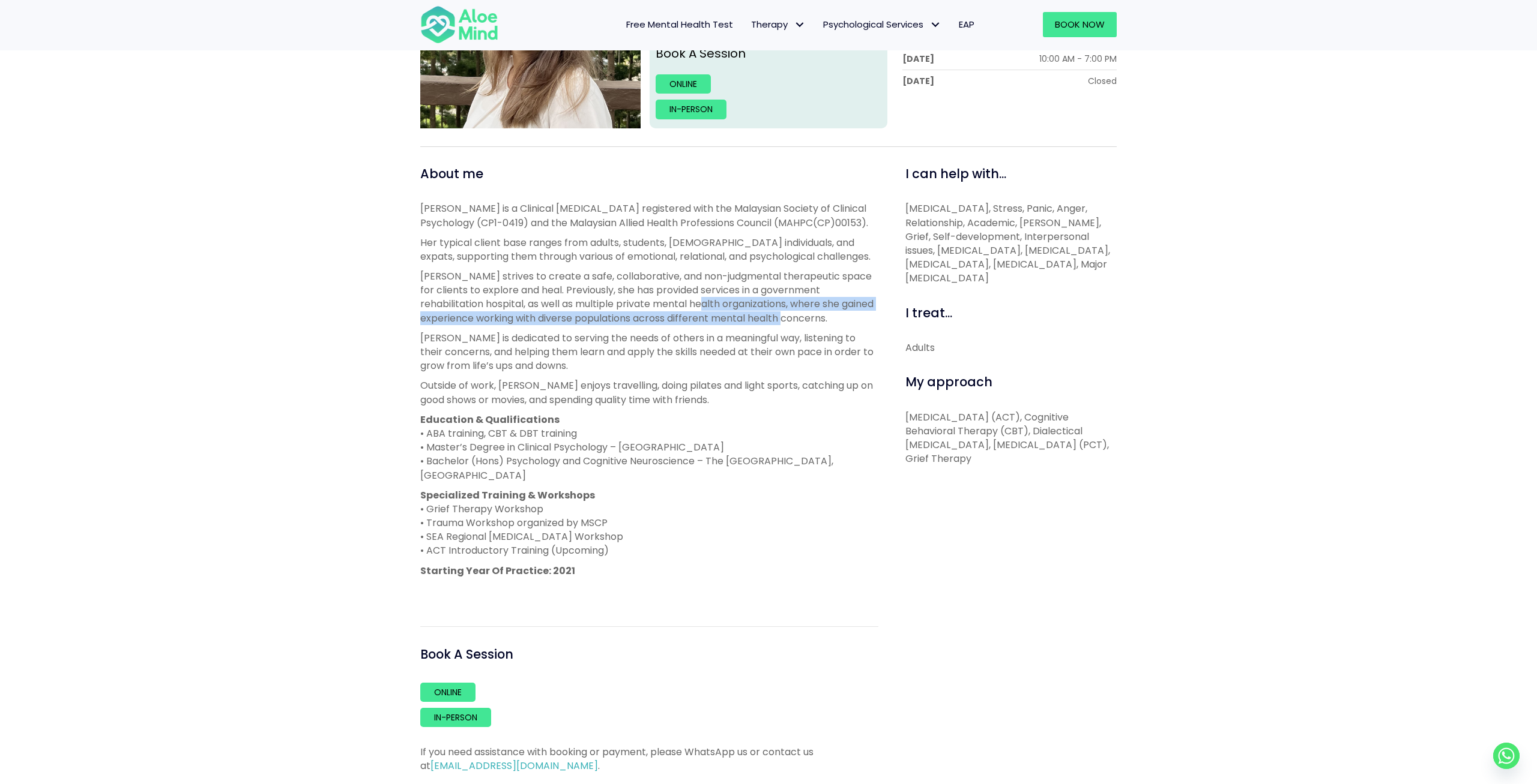
drag, startPoint x: 676, startPoint y: 299, endPoint x: 772, endPoint y: 319, distance: 98.1
click at [772, 319] on p "[PERSON_NAME] strives to create a safe, collaborative, and non-judgmental thera…" at bounding box center [649, 297] width 458 height 56
click at [756, 351] on p "[PERSON_NAME] is dedicated to serving the needs of others in a meaningful way, …" at bounding box center [649, 352] width 458 height 42
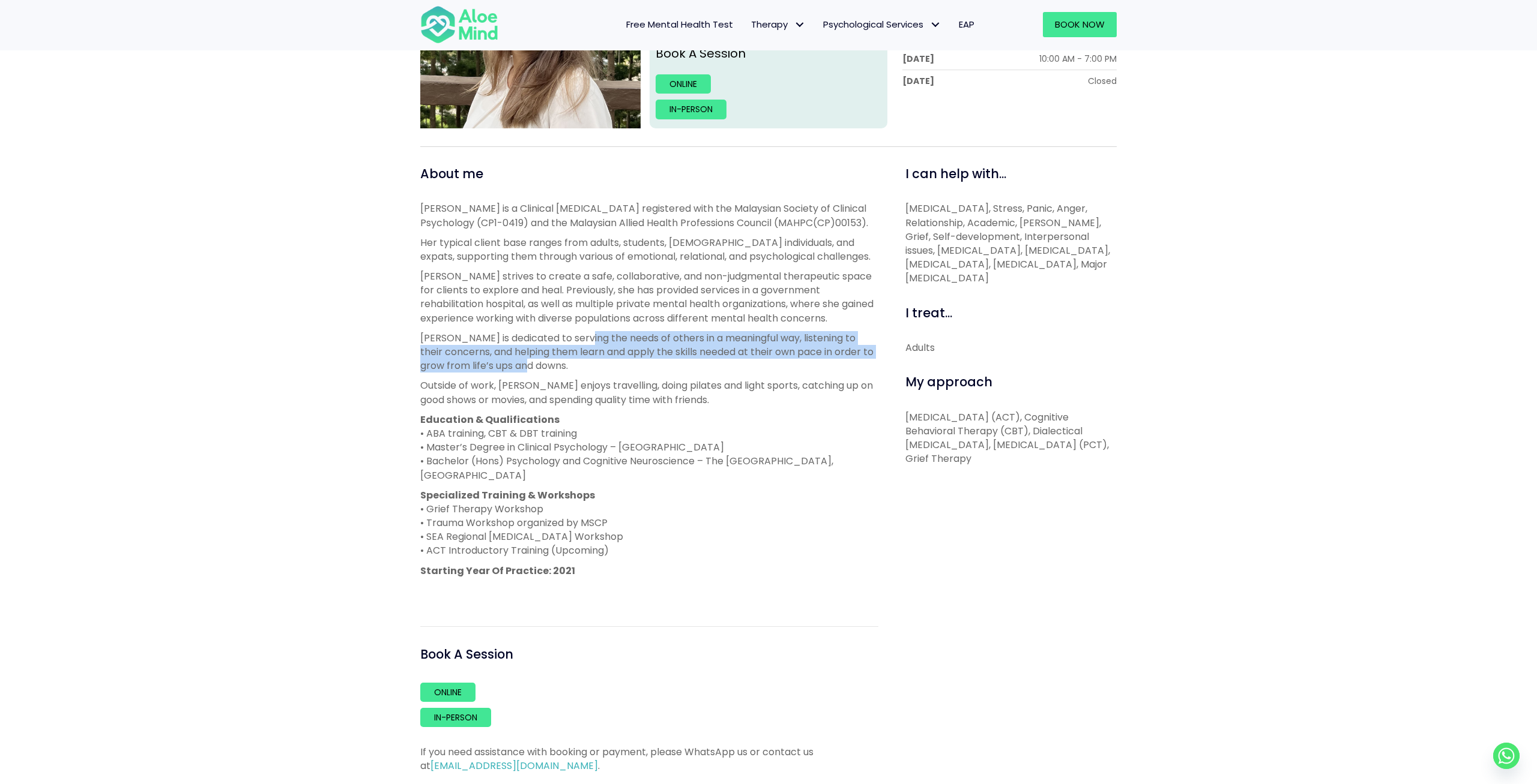
drag, startPoint x: 576, startPoint y: 341, endPoint x: 704, endPoint y: 369, distance: 131.0
click at [704, 369] on p "[PERSON_NAME] is dedicated to serving the needs of others in a meaningful way, …" at bounding box center [649, 352] width 458 height 42
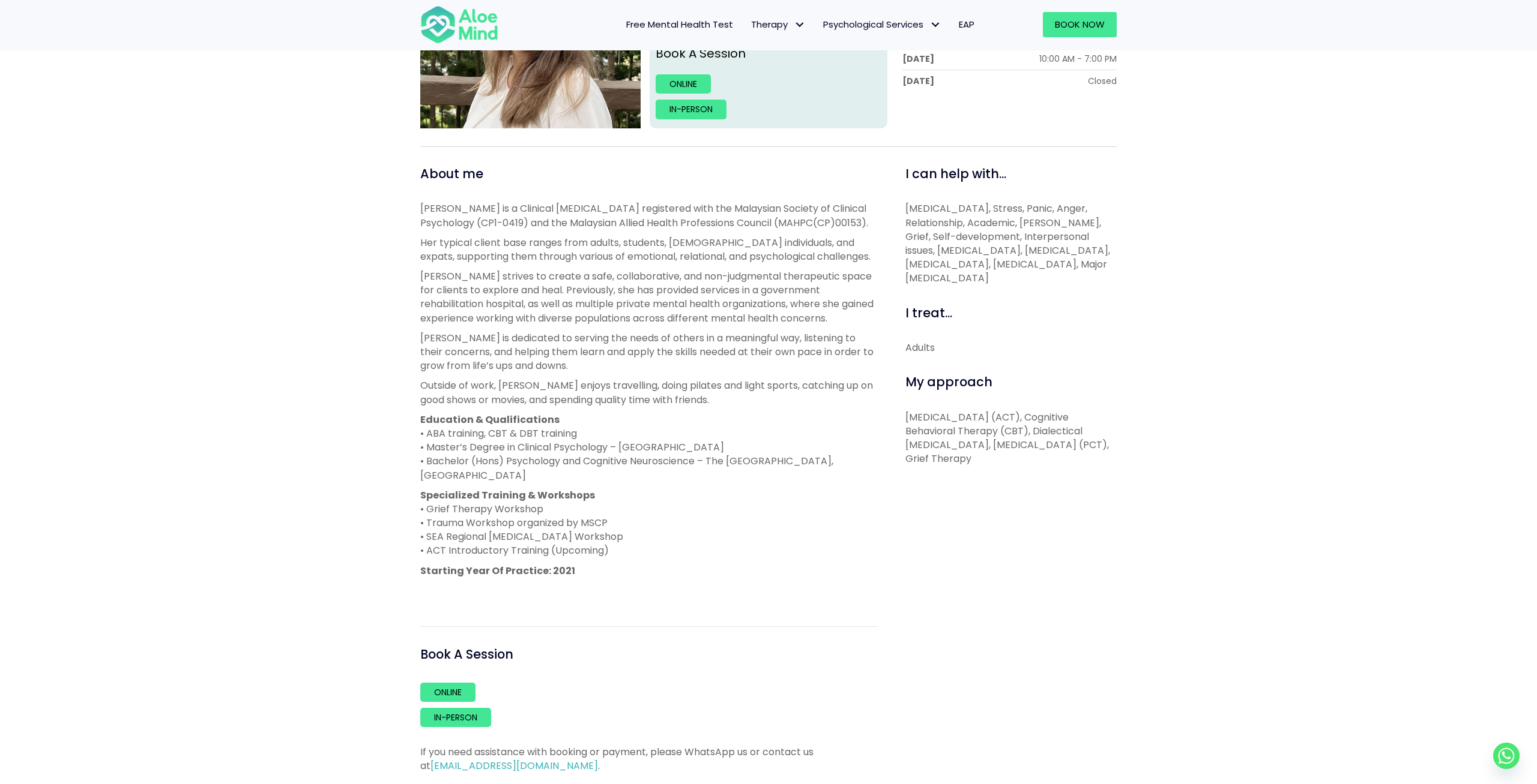
click at [704, 369] on p "[PERSON_NAME] is dedicated to serving the needs of others in a meaningful way, …" at bounding box center [649, 352] width 458 height 42
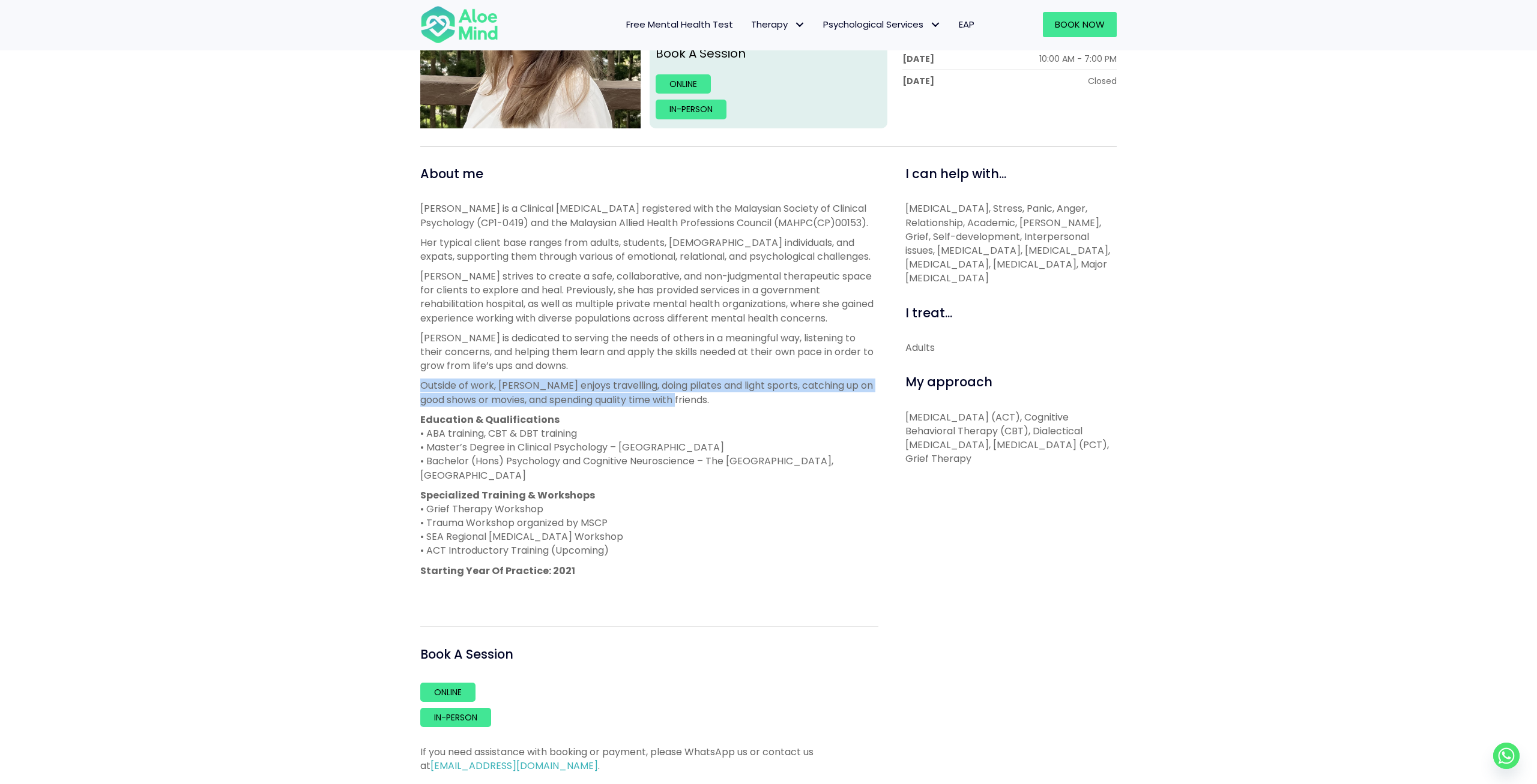
drag, startPoint x: 716, startPoint y: 398, endPoint x: 422, endPoint y: 386, distance: 294.2
click at [422, 386] on p "Outside of work, [PERSON_NAME] enjoys travelling, doing pilates and light sport…" at bounding box center [649, 392] width 458 height 28
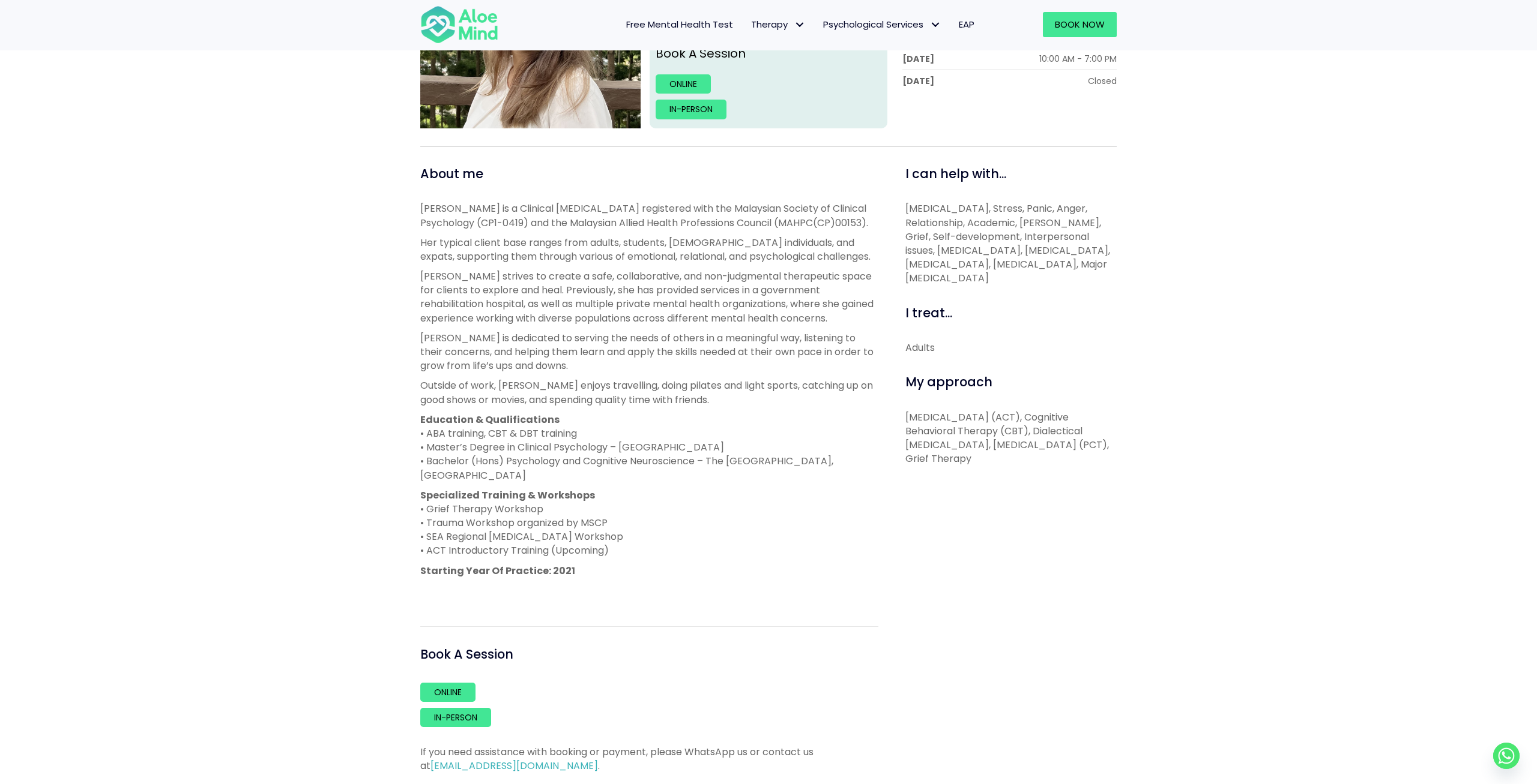
click at [422, 386] on p "Outside of work, [PERSON_NAME] enjoys travelling, doing pilates and light sport…" at bounding box center [649, 392] width 458 height 28
drag, startPoint x: 434, startPoint y: 416, endPoint x: 574, endPoint y: 455, distance: 145.3
click at [536, 429] on p "Education & Qualifications • ABA training, CBT & DBT training • Master’s Degree…" at bounding box center [649, 448] width 458 height 69
click at [587, 461] on p "Education & Qualifications • ABA training, CBT & DBT training • Master’s Degree…" at bounding box center [649, 448] width 458 height 69
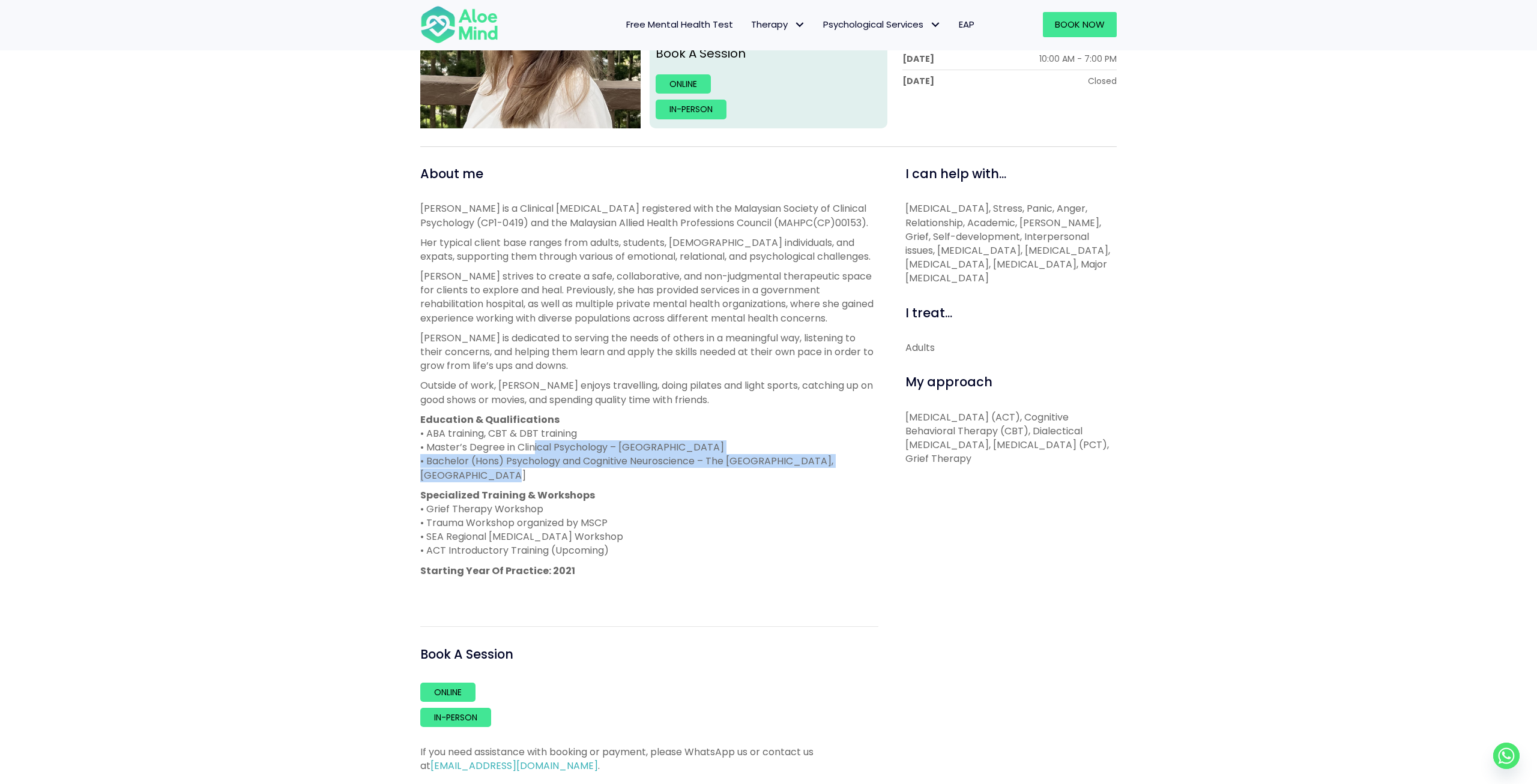
drag, startPoint x: 530, startPoint y: 441, endPoint x: 676, endPoint y: 473, distance: 149.5
click at [676, 473] on p "Education & Qualifications • ABA training, CBT & DBT training • Master’s Degree…" at bounding box center [649, 448] width 458 height 69
drag, startPoint x: 676, startPoint y: 473, endPoint x: 615, endPoint y: 461, distance: 62.2
click at [615, 461] on p "Education & Qualifications • ABA training, CBT & DBT training • Master’s Degree…" at bounding box center [649, 448] width 458 height 69
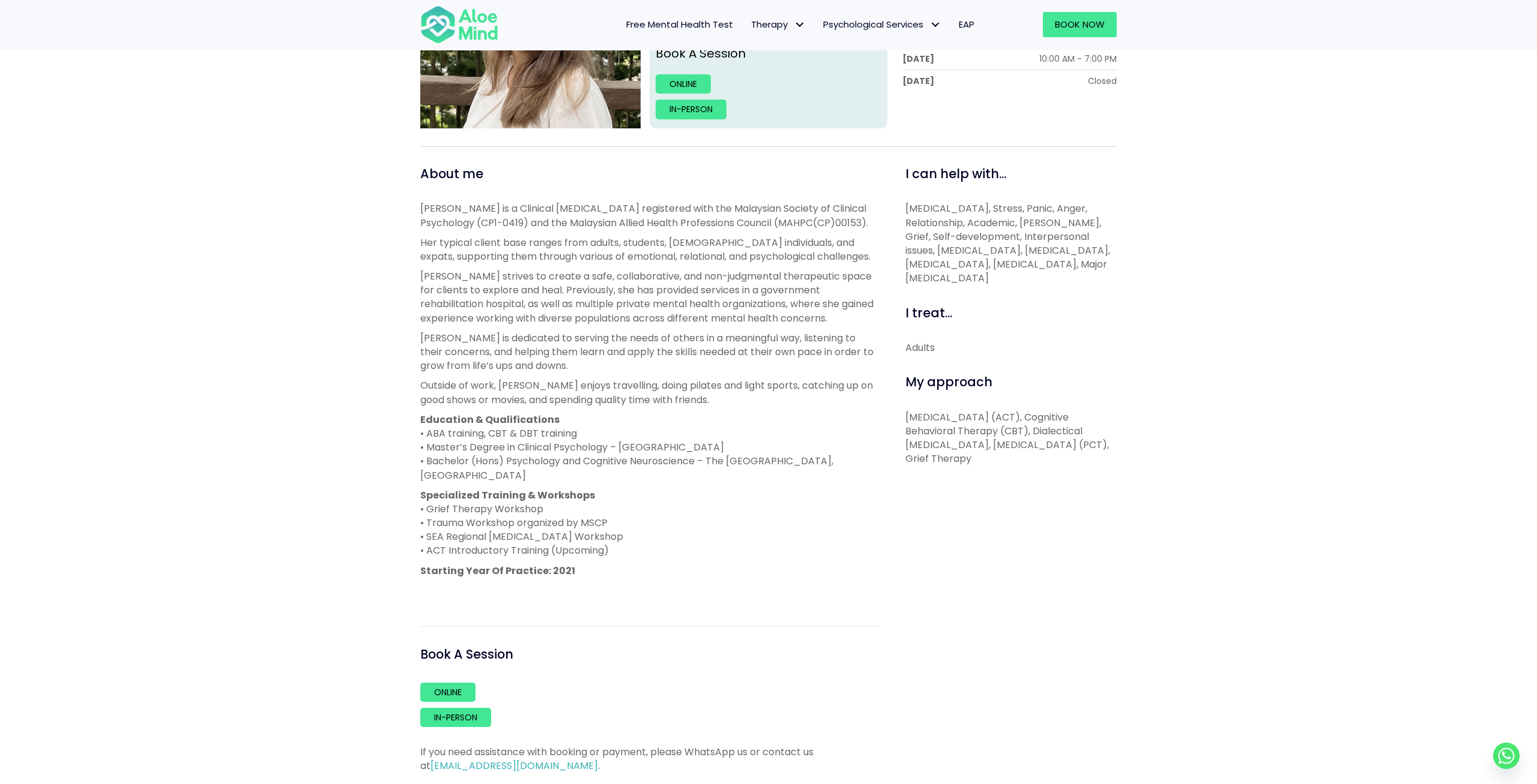
click at [615, 461] on p "Education & Qualifications • ABA training, CBT & DBT training • Master’s Degree…" at bounding box center [649, 448] width 458 height 69
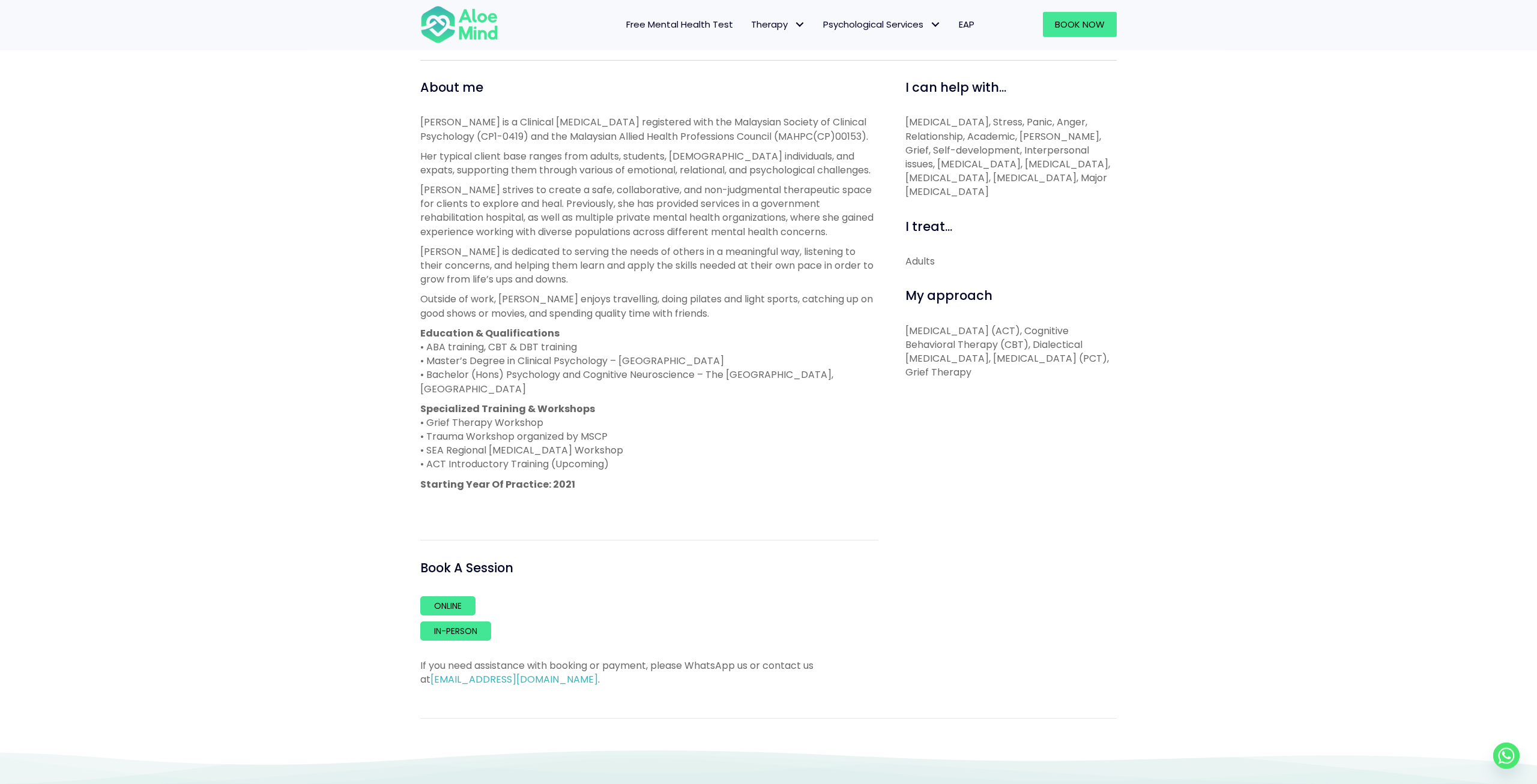
scroll to position [375, 0]
